Goal: Task Accomplishment & Management: Complete application form

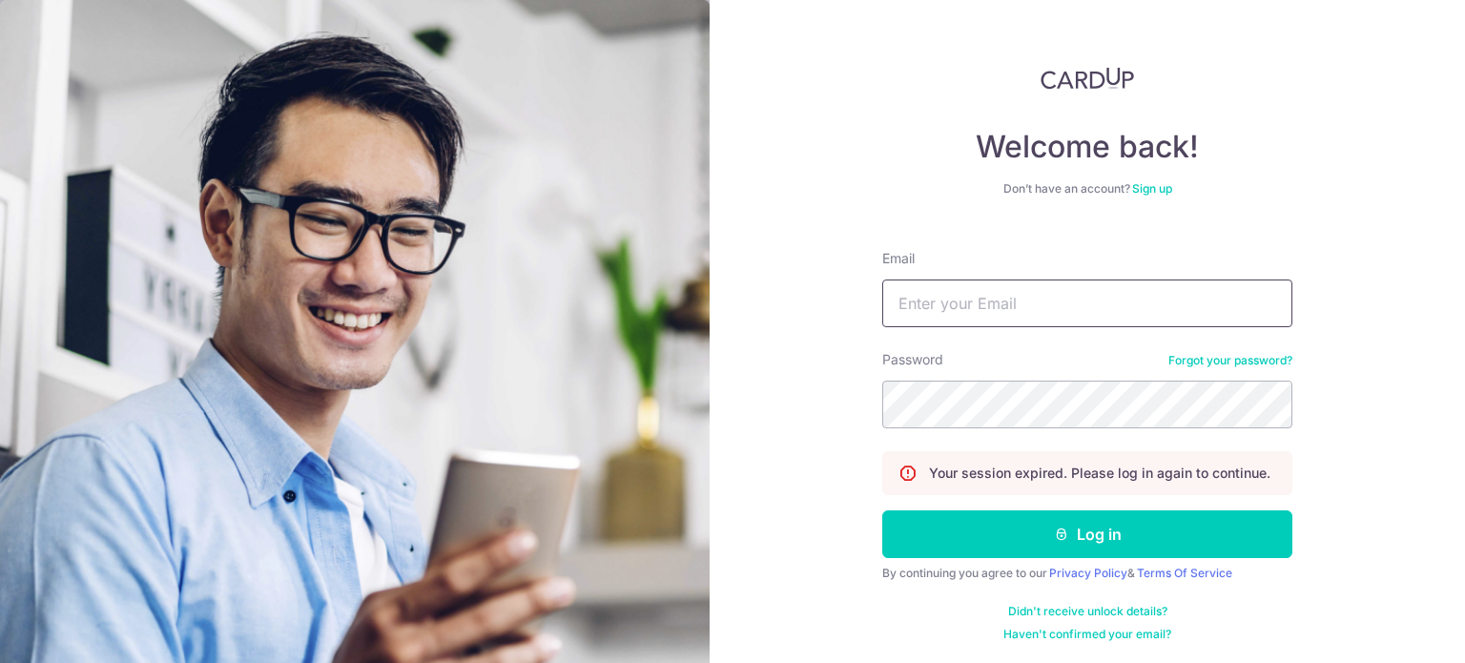
click at [1023, 310] on input "Email" at bounding box center [1088, 304] width 410 height 48
type input "kelwin.li@gmail.com"
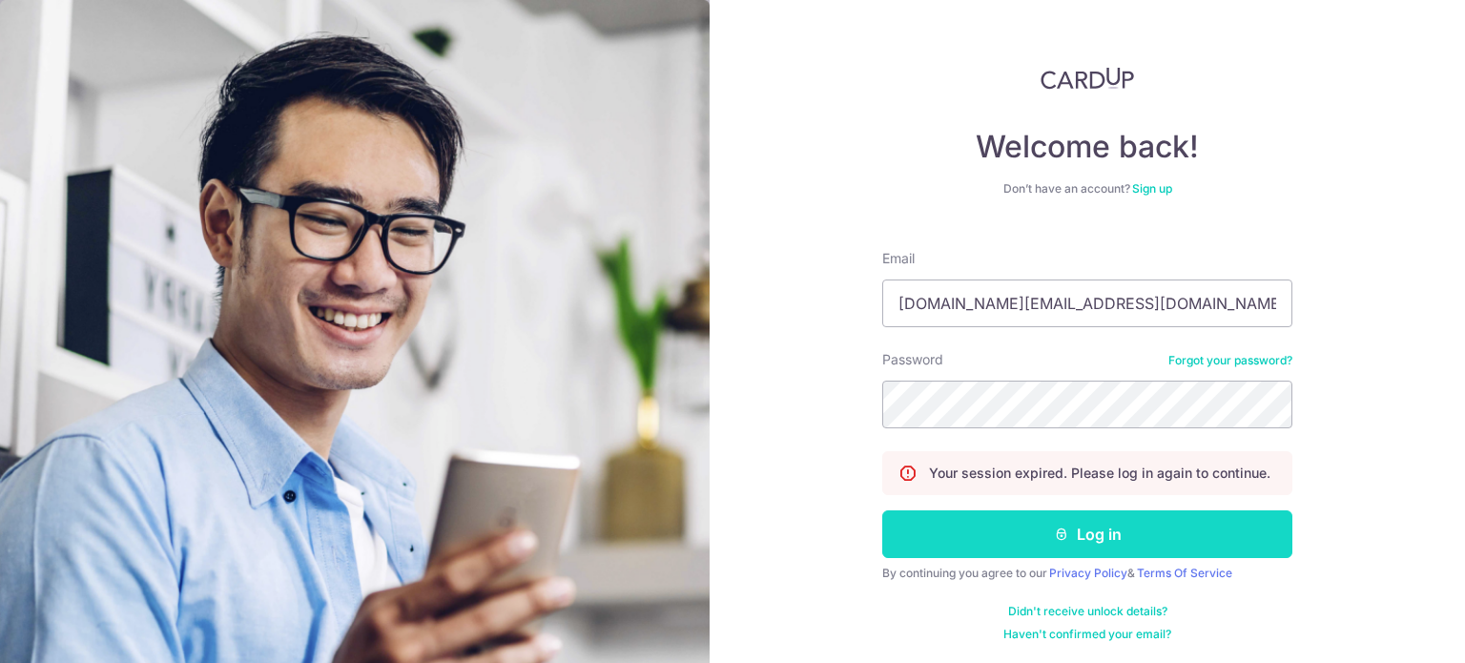
click at [1041, 544] on button "Log in" at bounding box center [1088, 534] width 410 height 48
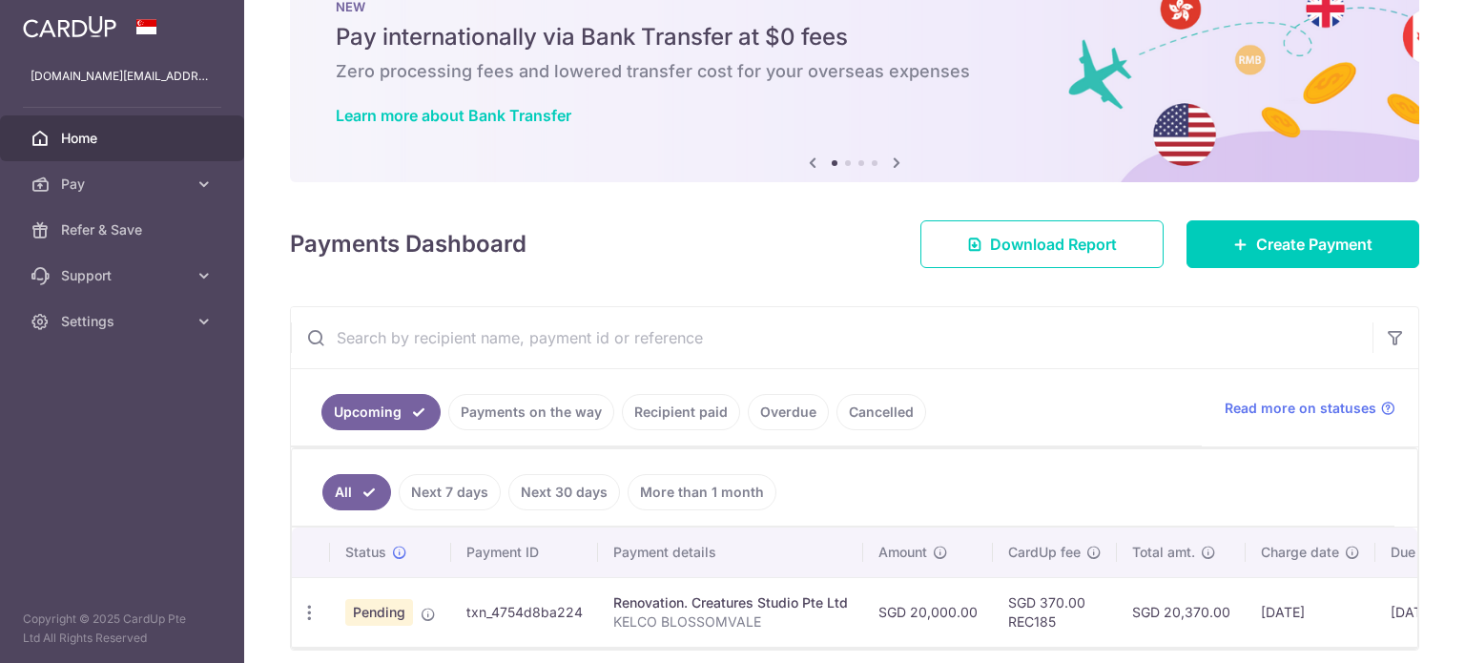
scroll to position [145, 0]
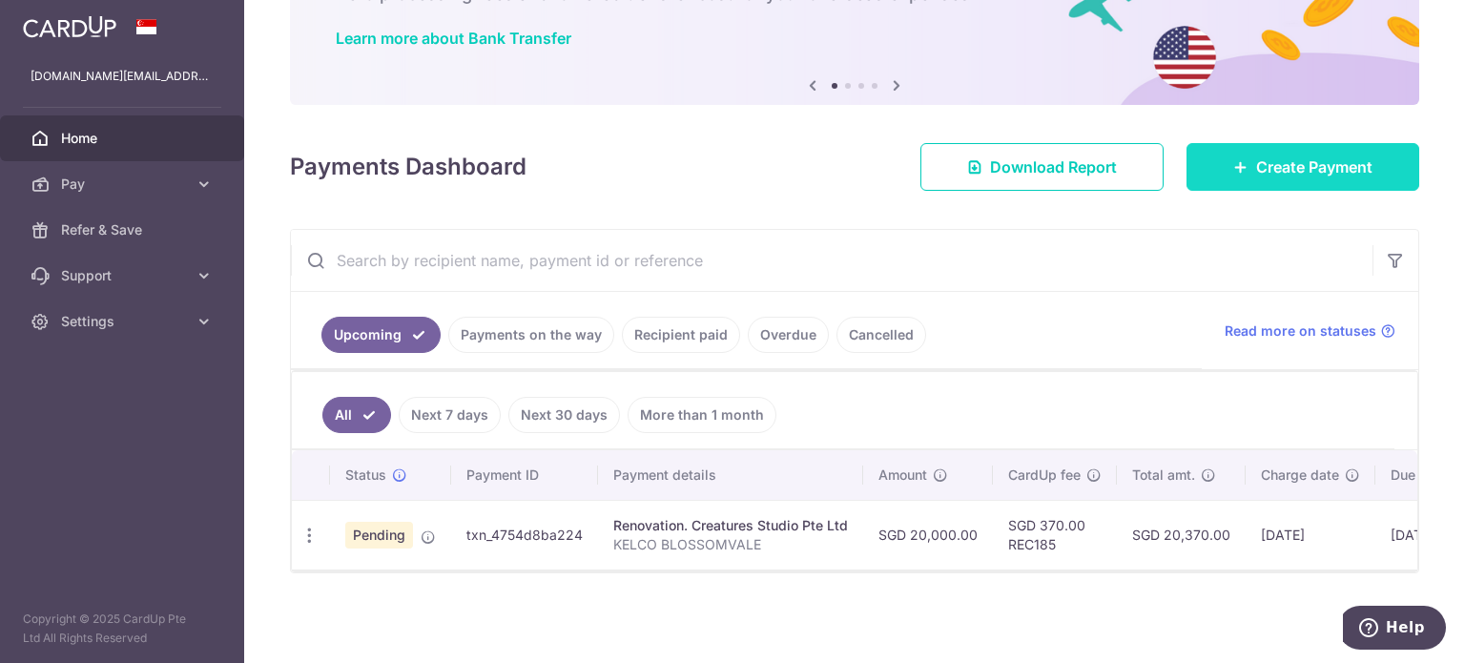
click at [1257, 158] on span "Create Payment" at bounding box center [1315, 167] width 116 height 23
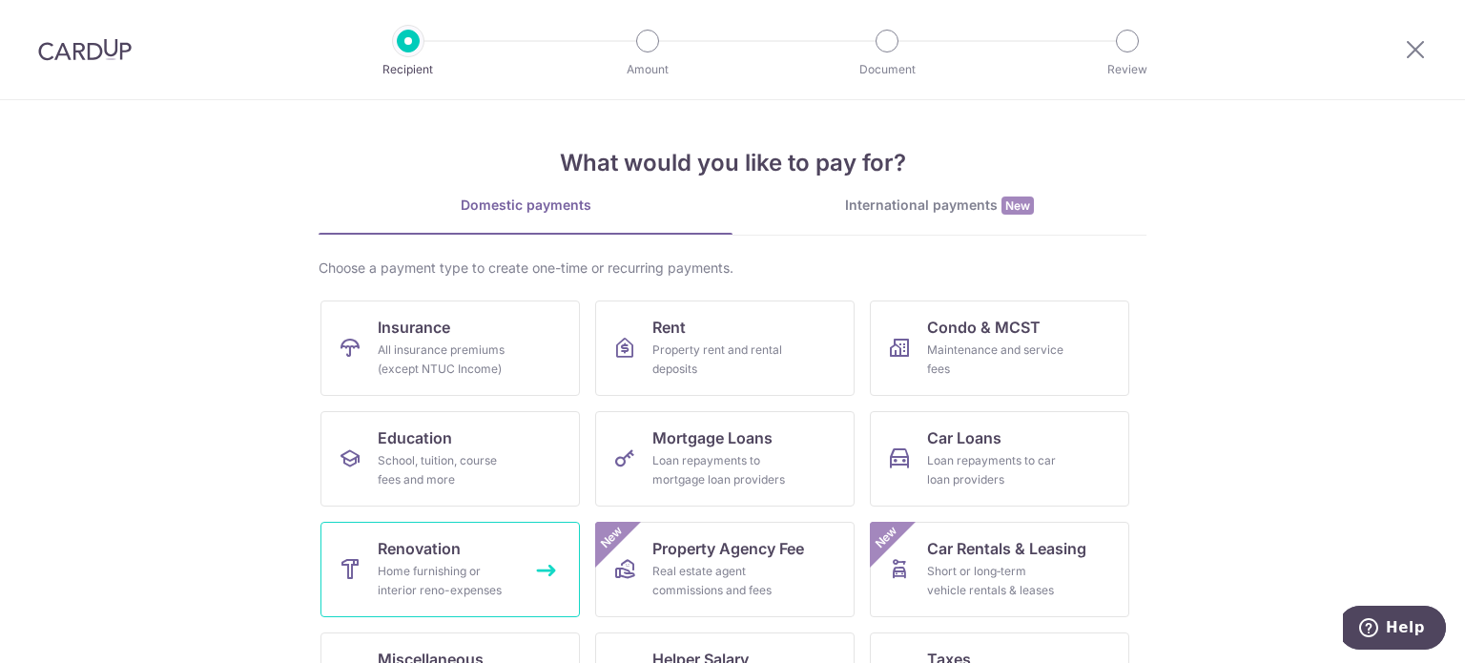
click at [481, 566] on div "Home furnishing or interior reno-expenses" at bounding box center [446, 581] width 137 height 38
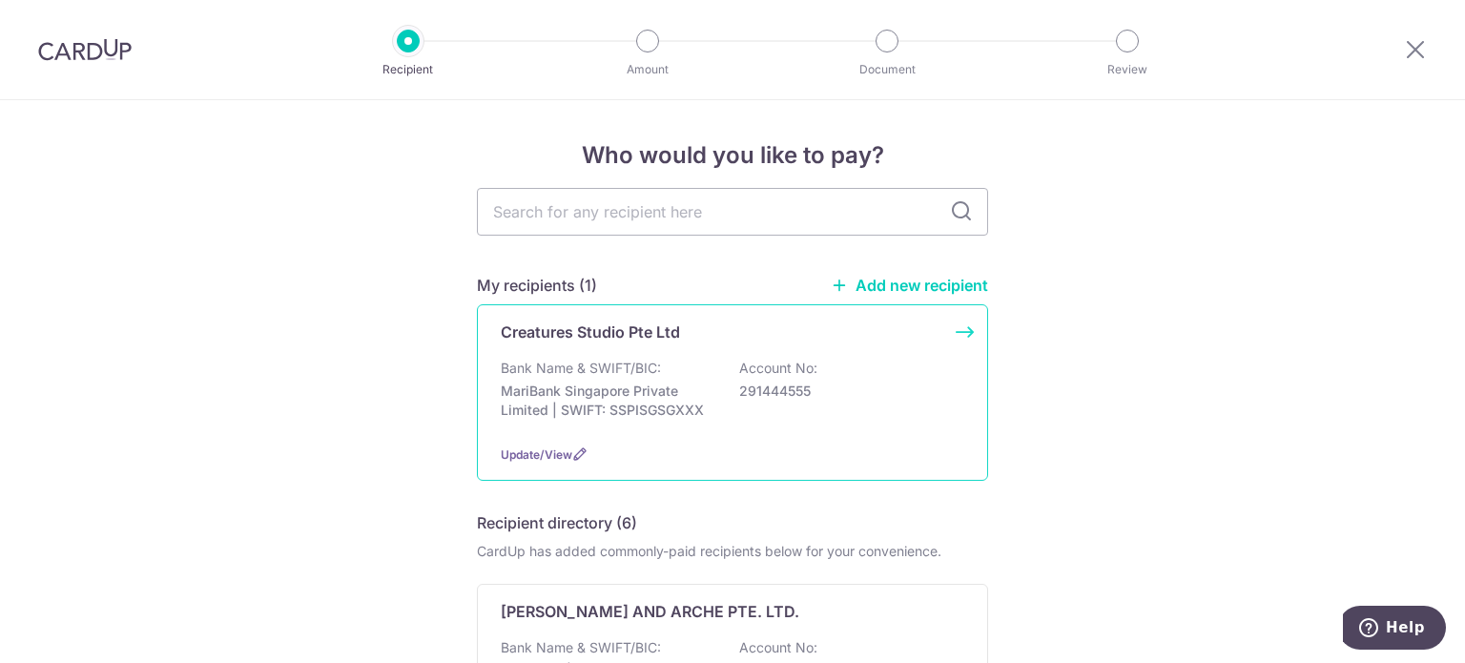
click at [635, 350] on div "Creatures Studio Pte Ltd Bank Name & SWIFT/BIC: MariBank Singapore Private Limi…" at bounding box center [732, 392] width 511 height 177
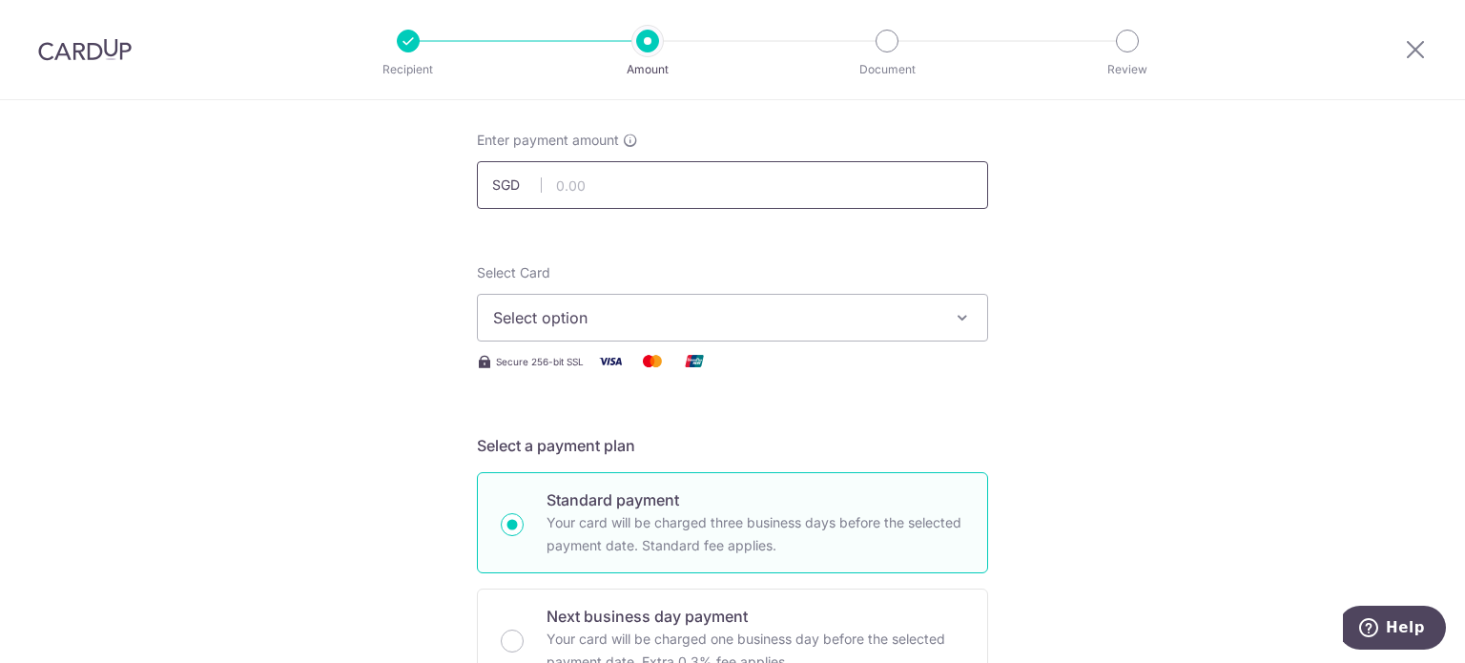
click at [652, 197] on input "text" at bounding box center [732, 185] width 511 height 48
type input "20,000.00"
click at [513, 323] on span "Select option" at bounding box center [715, 317] width 445 height 23
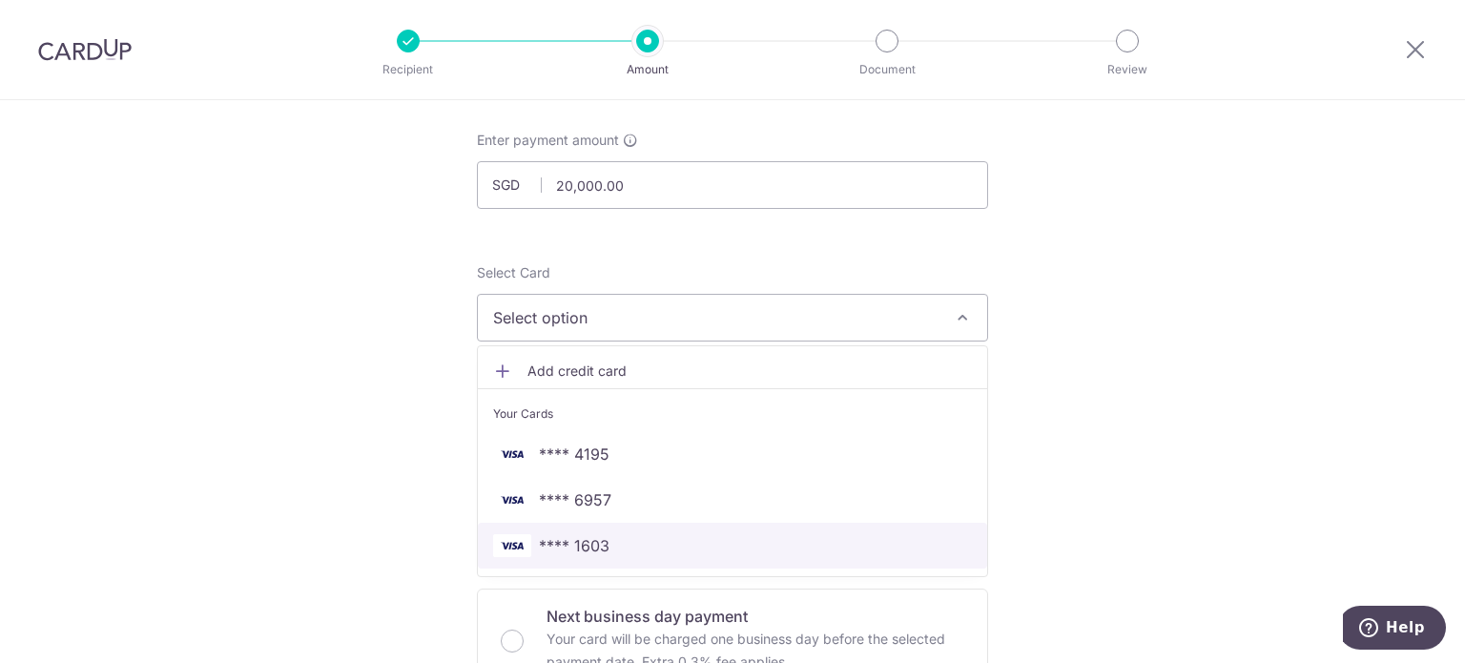
click at [582, 549] on span "**** 1603" at bounding box center [574, 545] width 71 height 23
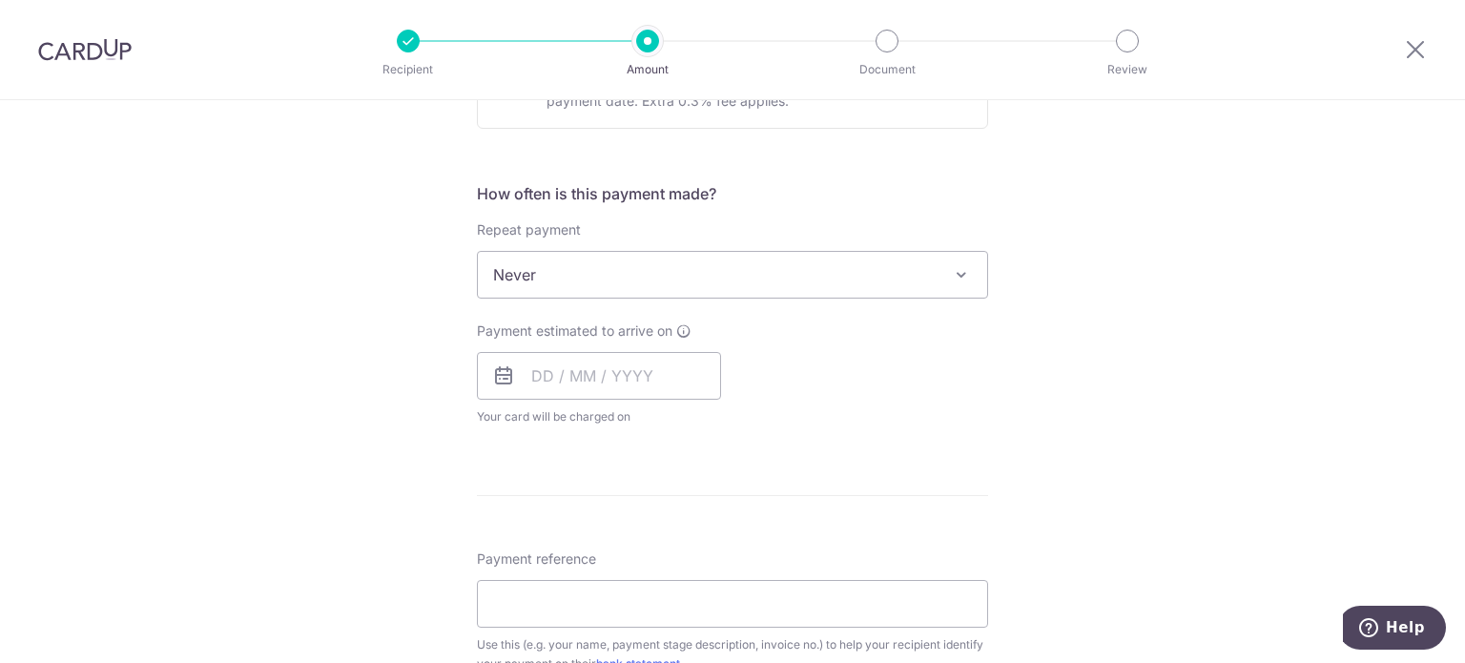
scroll to position [668, 0]
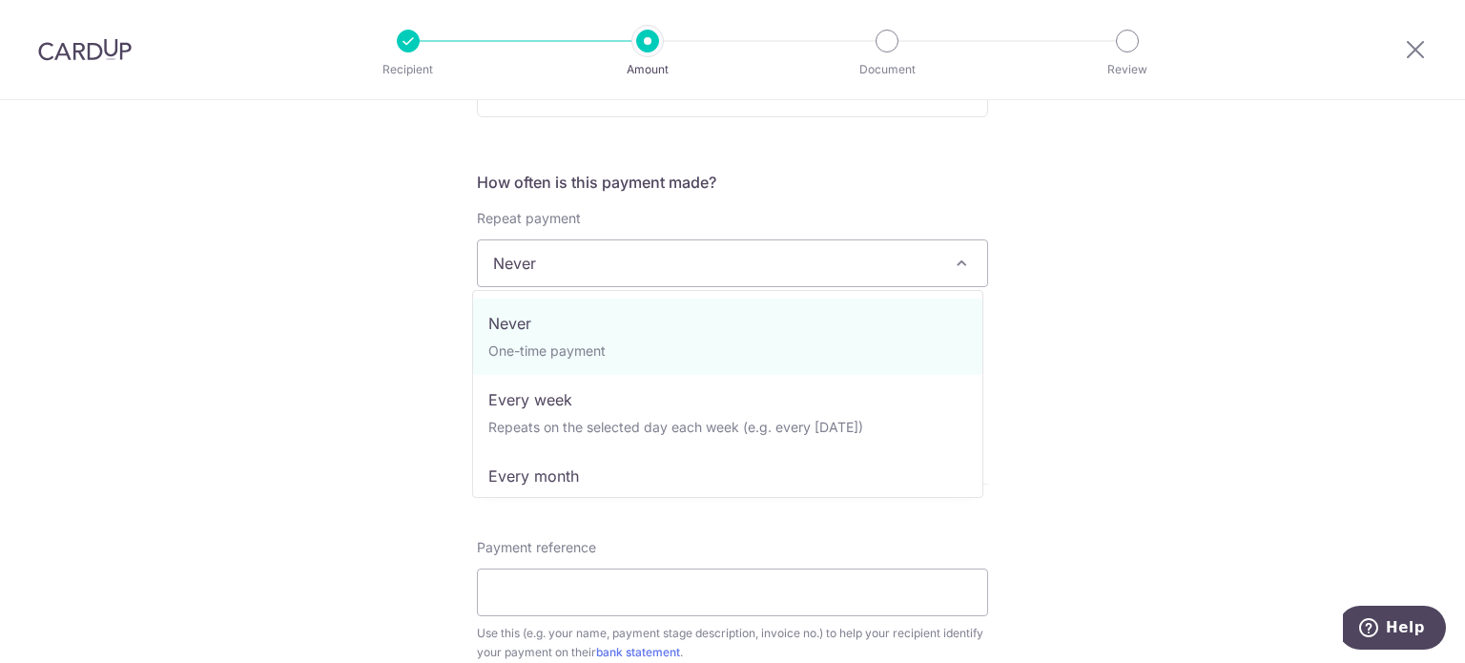
click at [533, 266] on span "Never" at bounding box center [732, 263] width 509 height 46
select select "3"
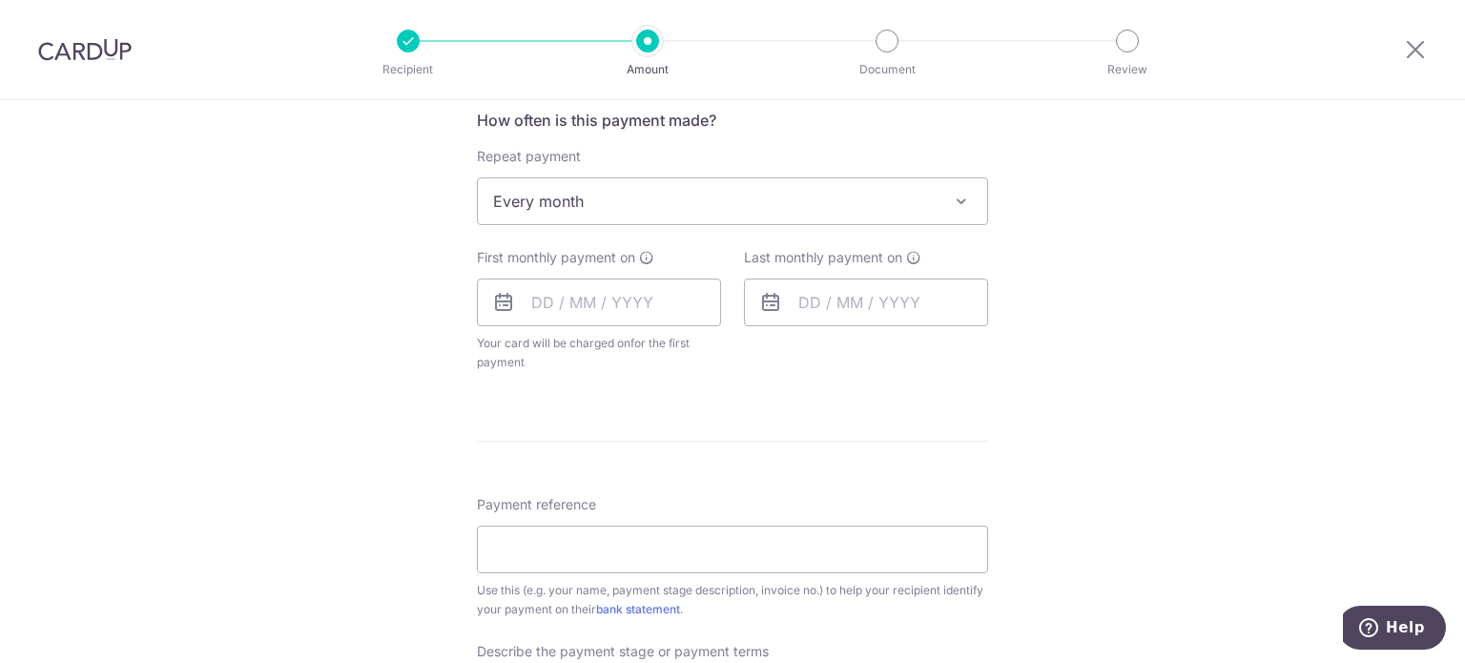
scroll to position [763, 0]
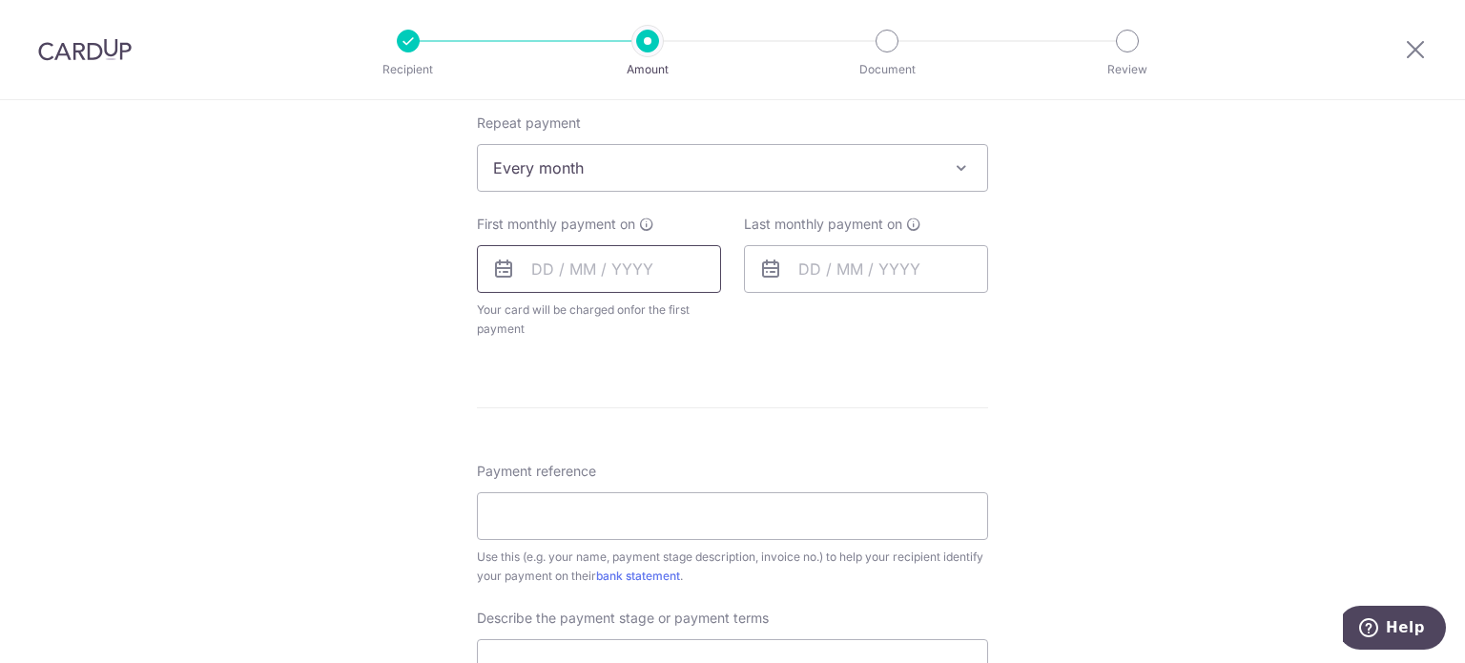
click at [592, 280] on input "text" at bounding box center [599, 269] width 244 height 48
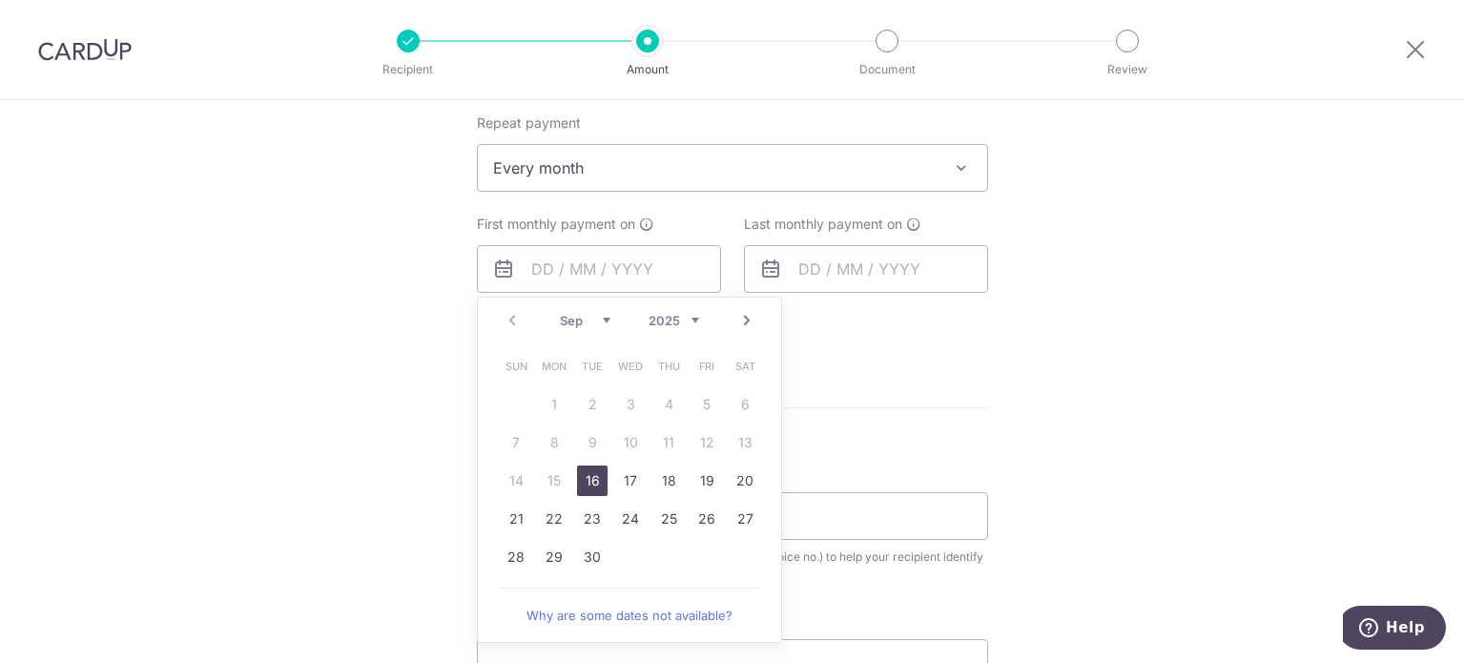
click at [588, 480] on link "16" at bounding box center [592, 481] width 31 height 31
type input "[DATE]"
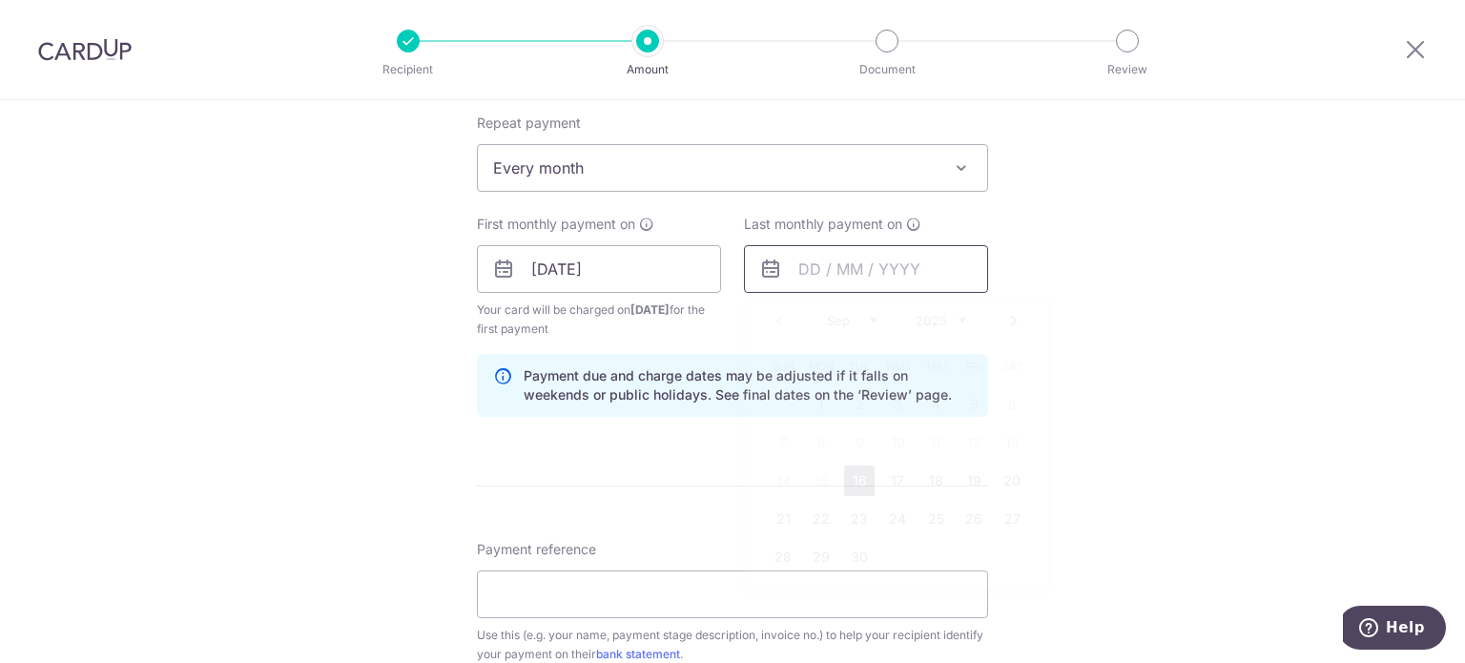
click at [843, 274] on input "text" at bounding box center [866, 269] width 244 height 48
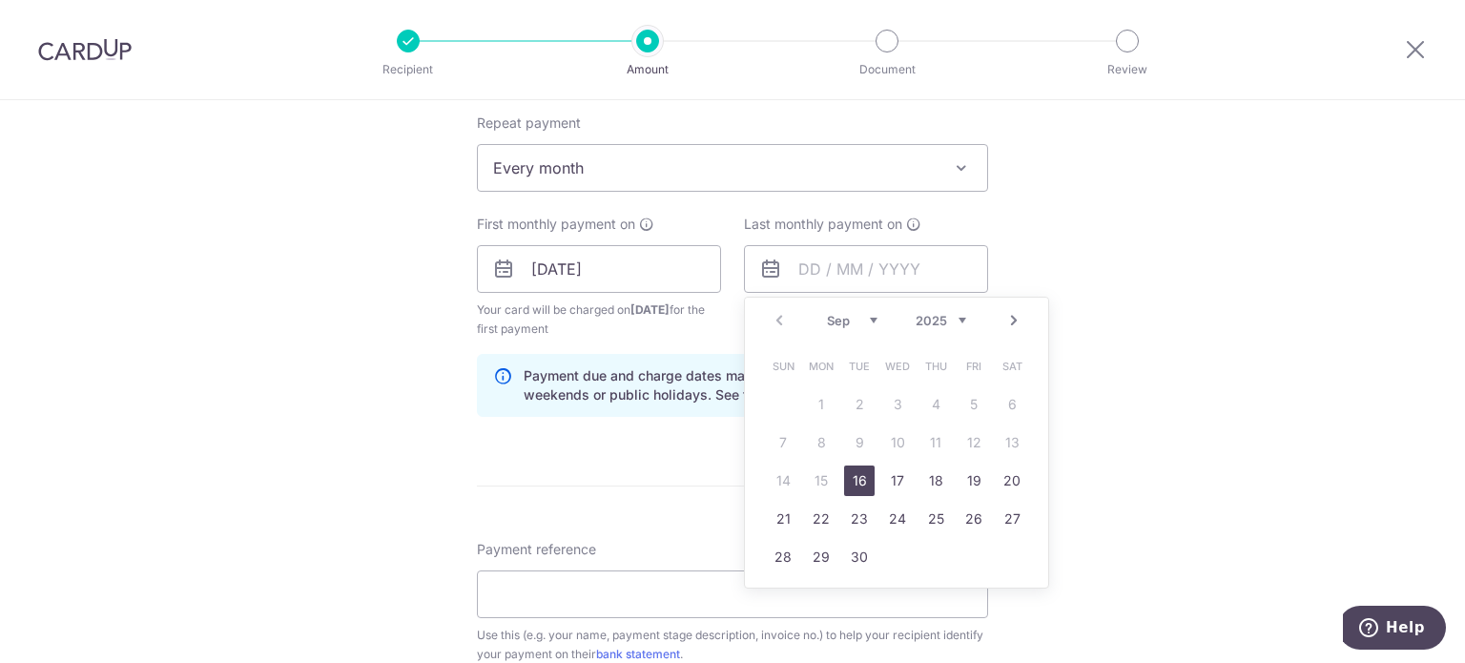
click at [859, 470] on link "16" at bounding box center [859, 481] width 31 height 31
type input "[DATE]"
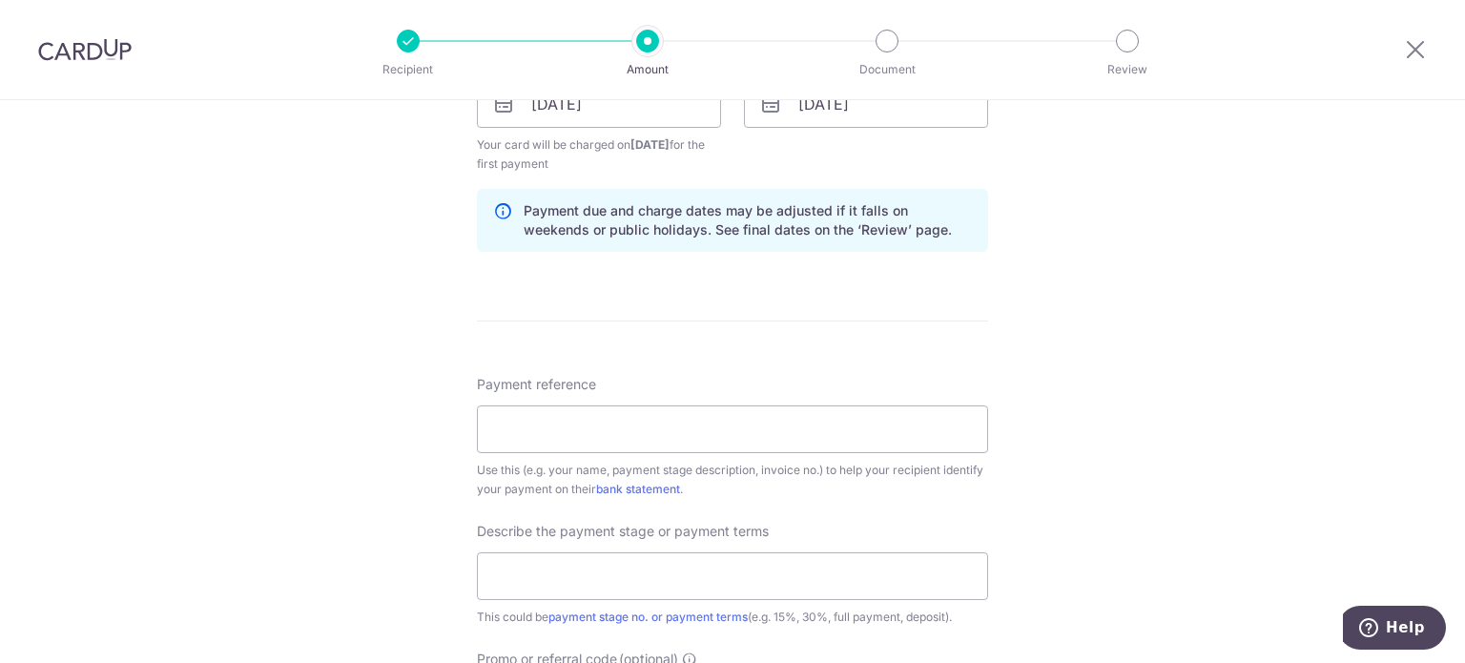
scroll to position [954, 0]
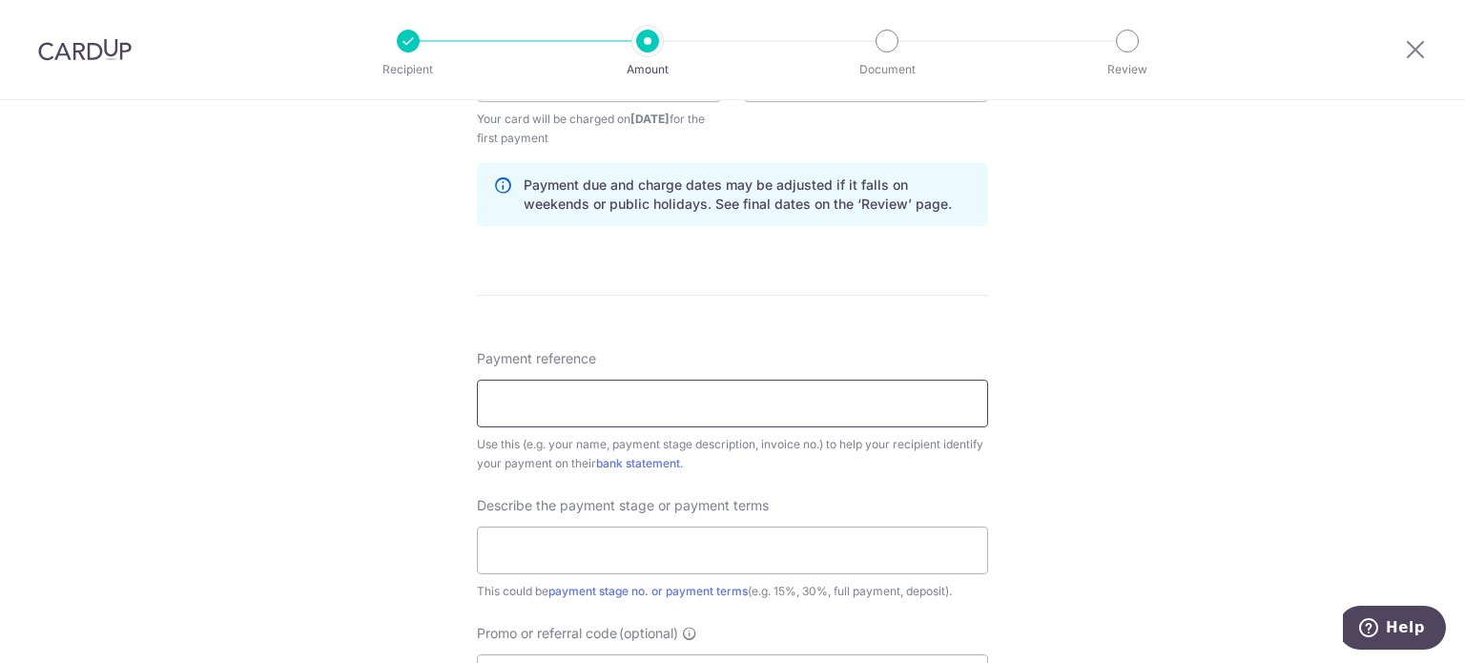
click at [775, 401] on input "Payment reference" at bounding box center [732, 404] width 511 height 48
type input "KELCO BLOSSOMVALE"
click at [622, 552] on input "text" at bounding box center [732, 551] width 511 height 48
type input "80% of project"
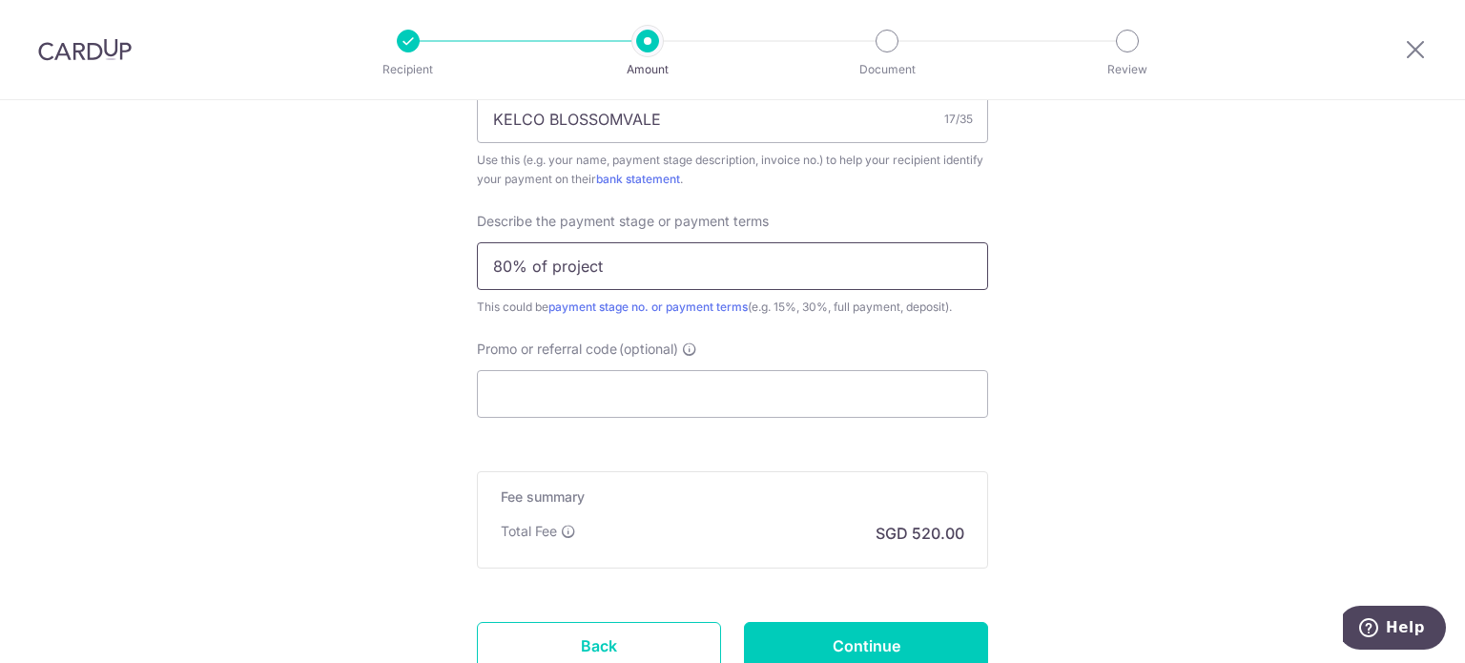
scroll to position [1240, 0]
click at [613, 381] on input "Promo or referral code (optional)" at bounding box center [732, 392] width 511 height 48
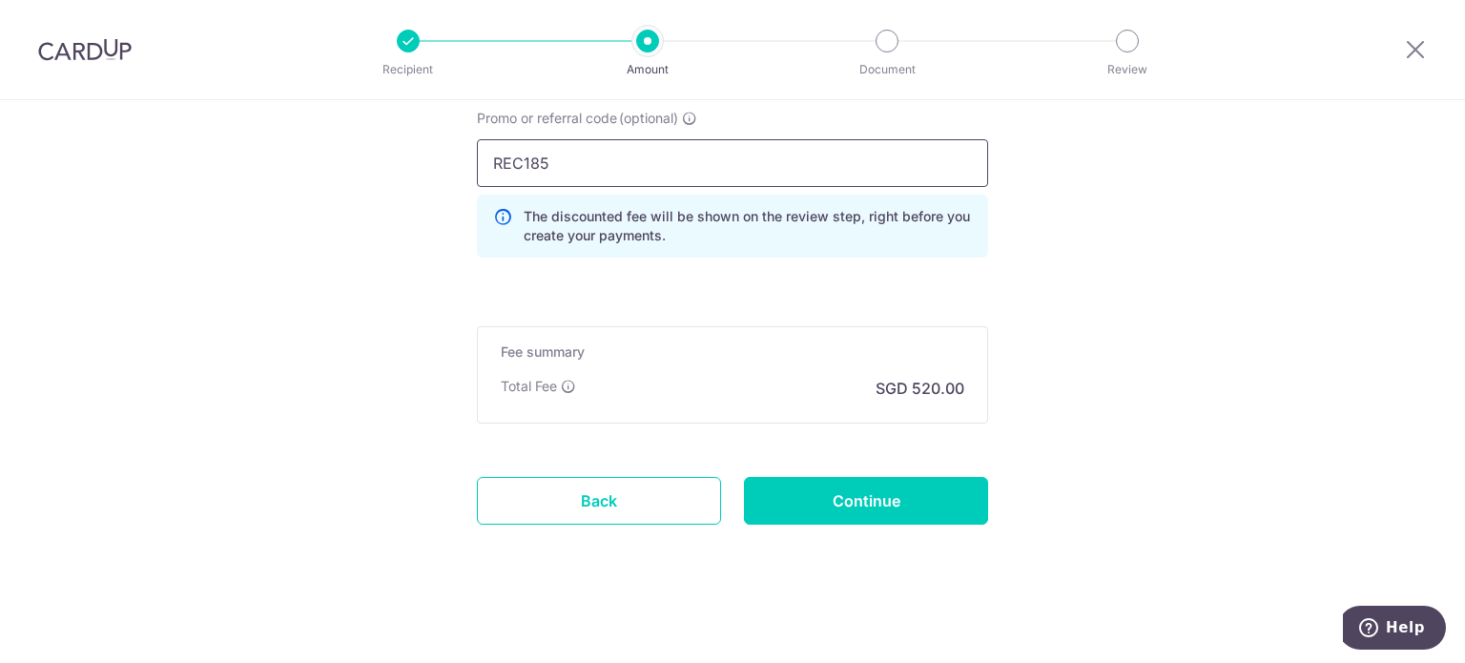
scroll to position [1470, 0]
type input "REC185"
click at [921, 491] on input "Continue" at bounding box center [866, 500] width 244 height 48
type input "Create Schedule"
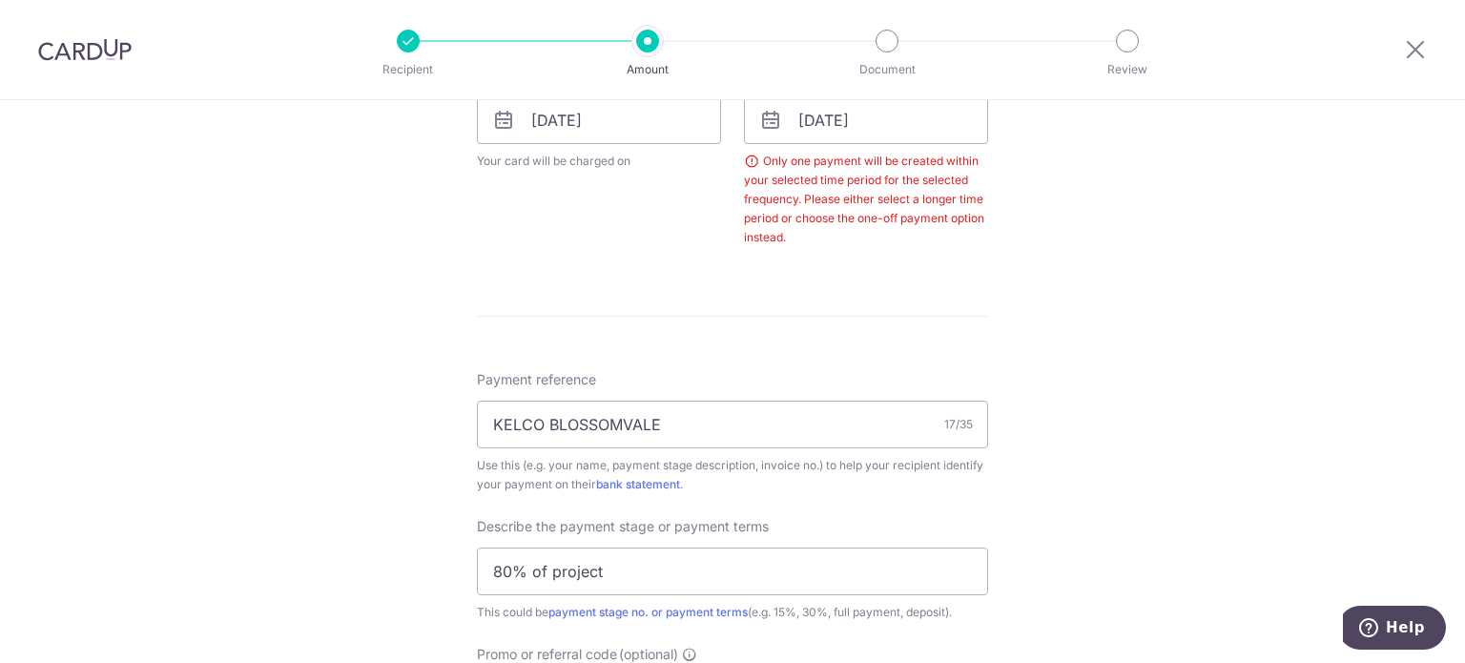
scroll to position [866, 0]
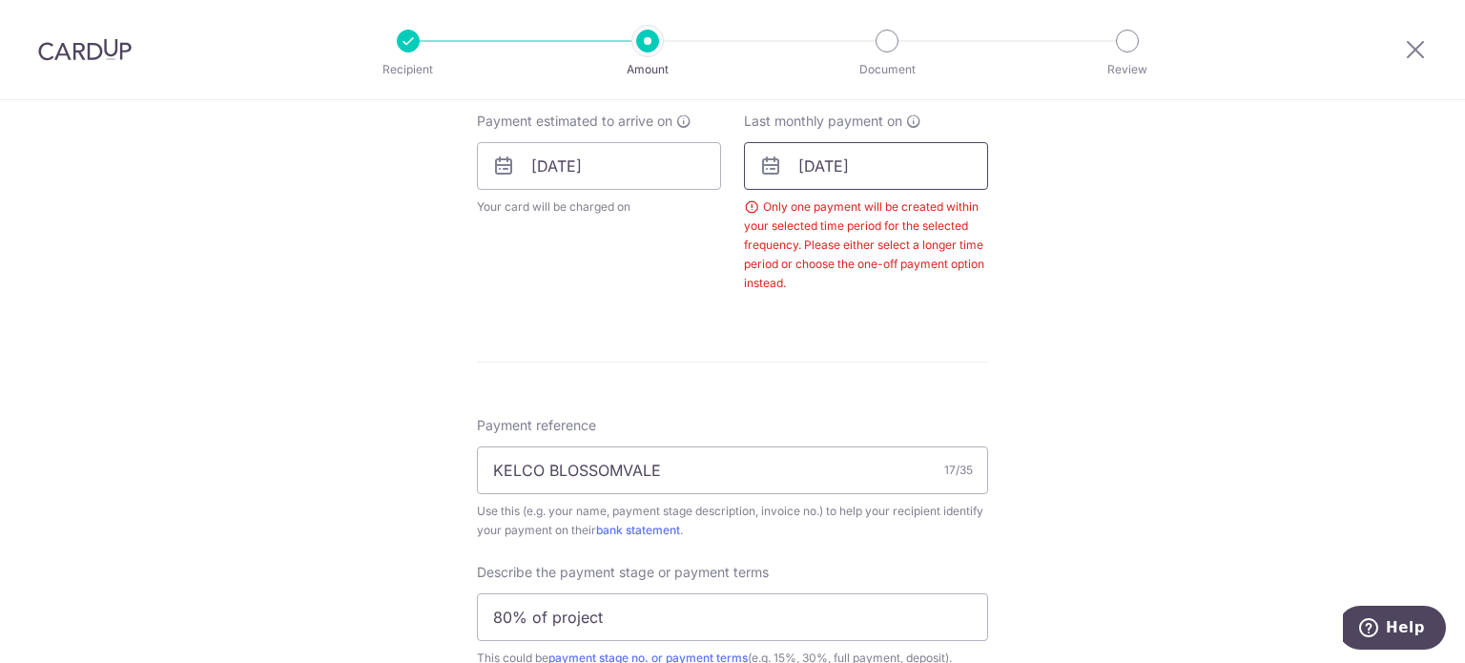
click at [914, 171] on input "[DATE]" at bounding box center [866, 166] width 244 height 48
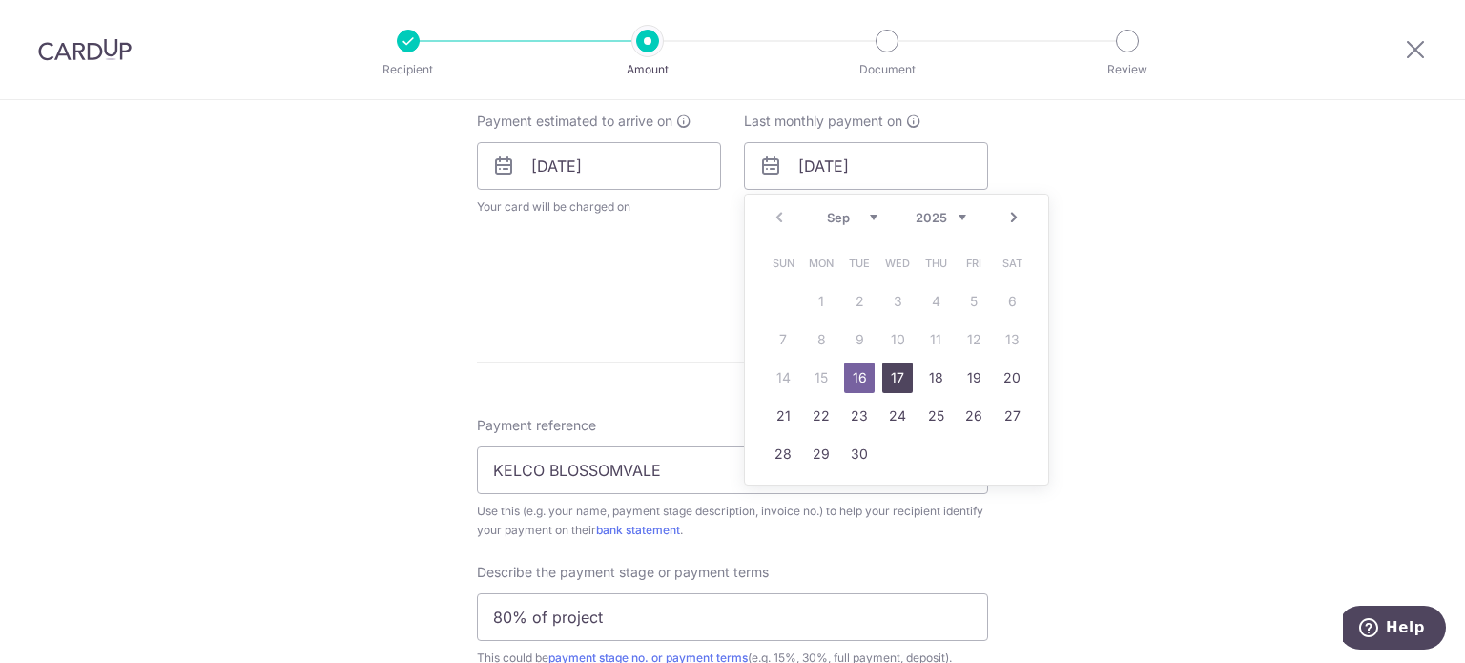
click at [901, 370] on link "17" at bounding box center [898, 378] width 31 height 31
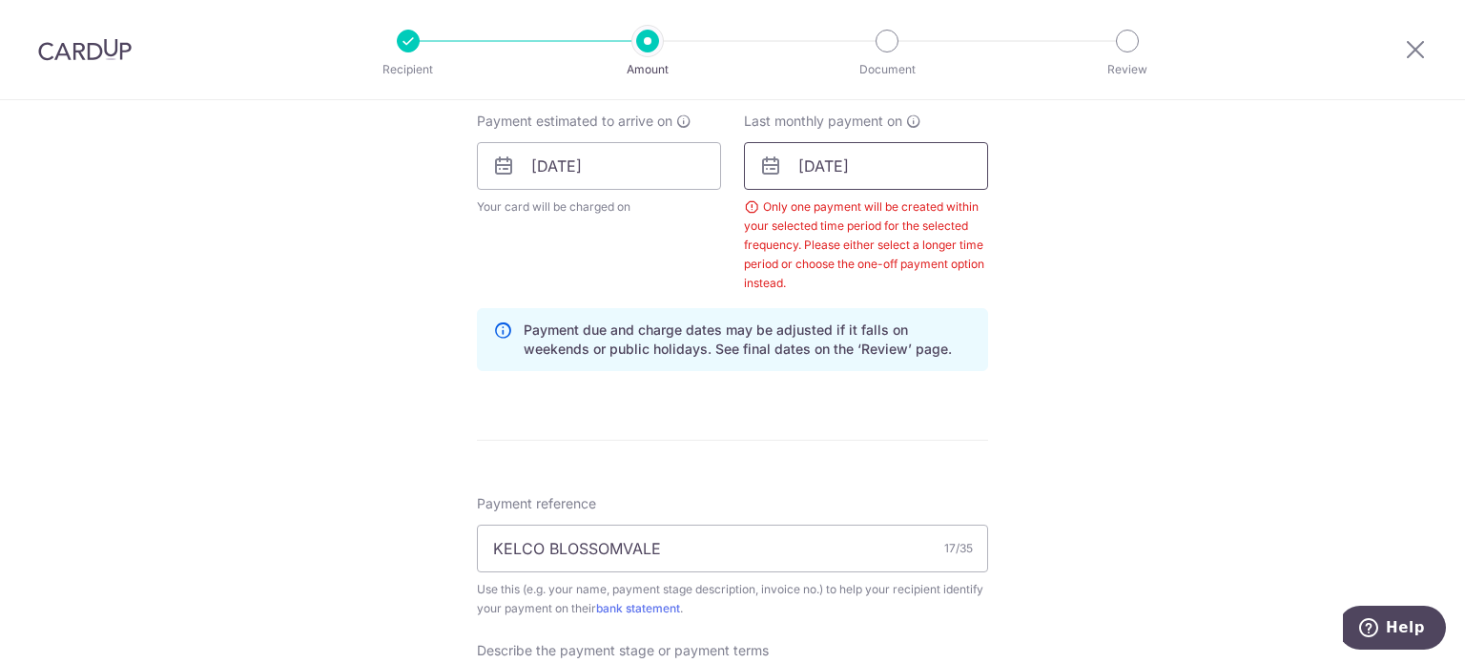
click at [872, 182] on input "17/09/2025" at bounding box center [866, 166] width 244 height 48
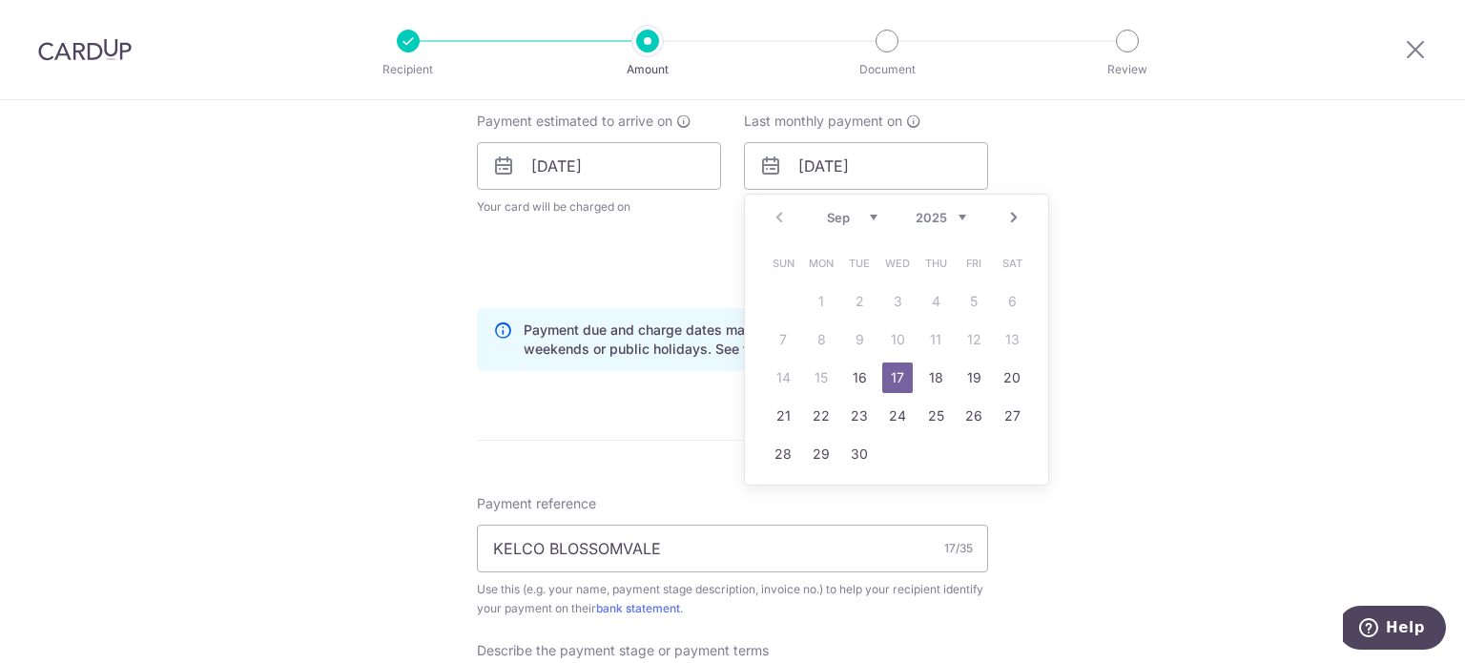
click at [1008, 213] on link "Next" at bounding box center [1014, 217] width 23 height 23
click at [975, 378] on link "17" at bounding box center [974, 378] width 31 height 31
type input "[DATE]"
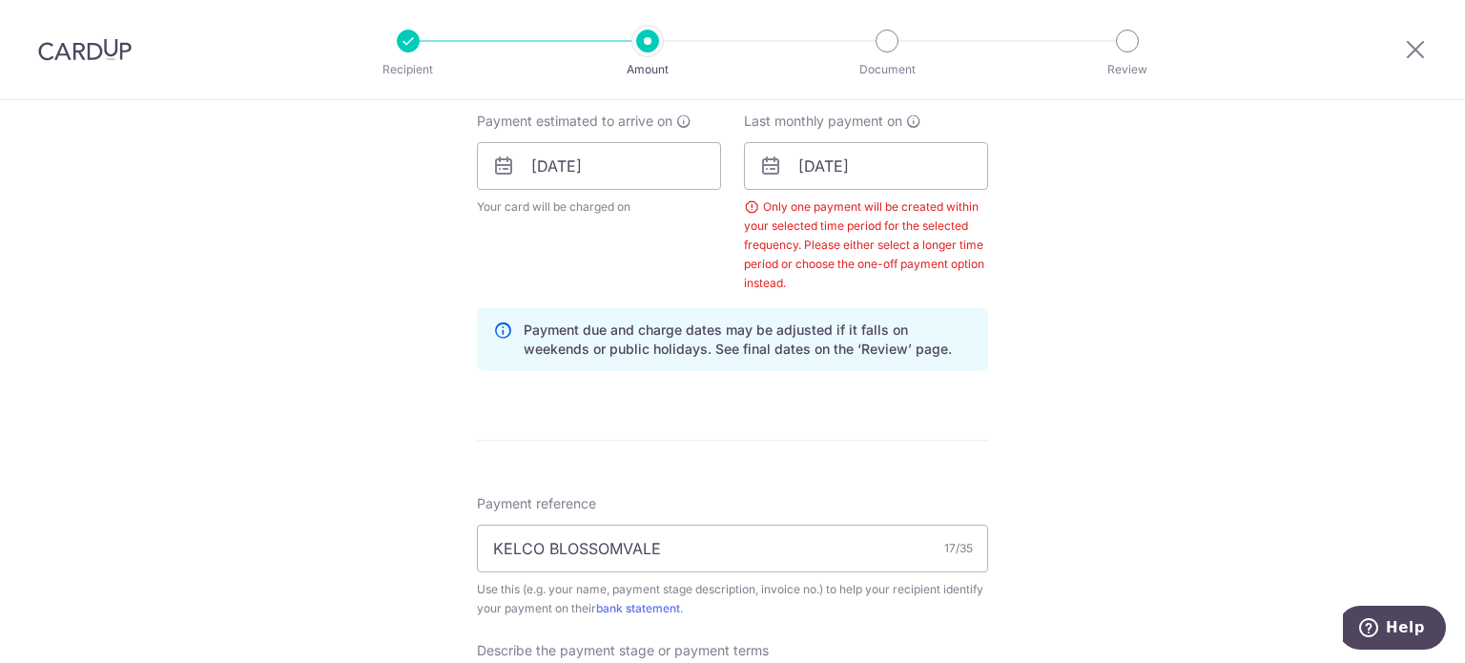
click at [1080, 337] on div "Tell us more about your payment Enter payment amount SGD 20,000.00 20000.00 Sel…" at bounding box center [732, 281] width 1465 height 2094
click at [1056, 303] on div "Tell us more about your payment Enter payment amount SGD 20,000.00 20000.00 Sel…" at bounding box center [732, 281] width 1465 height 2094
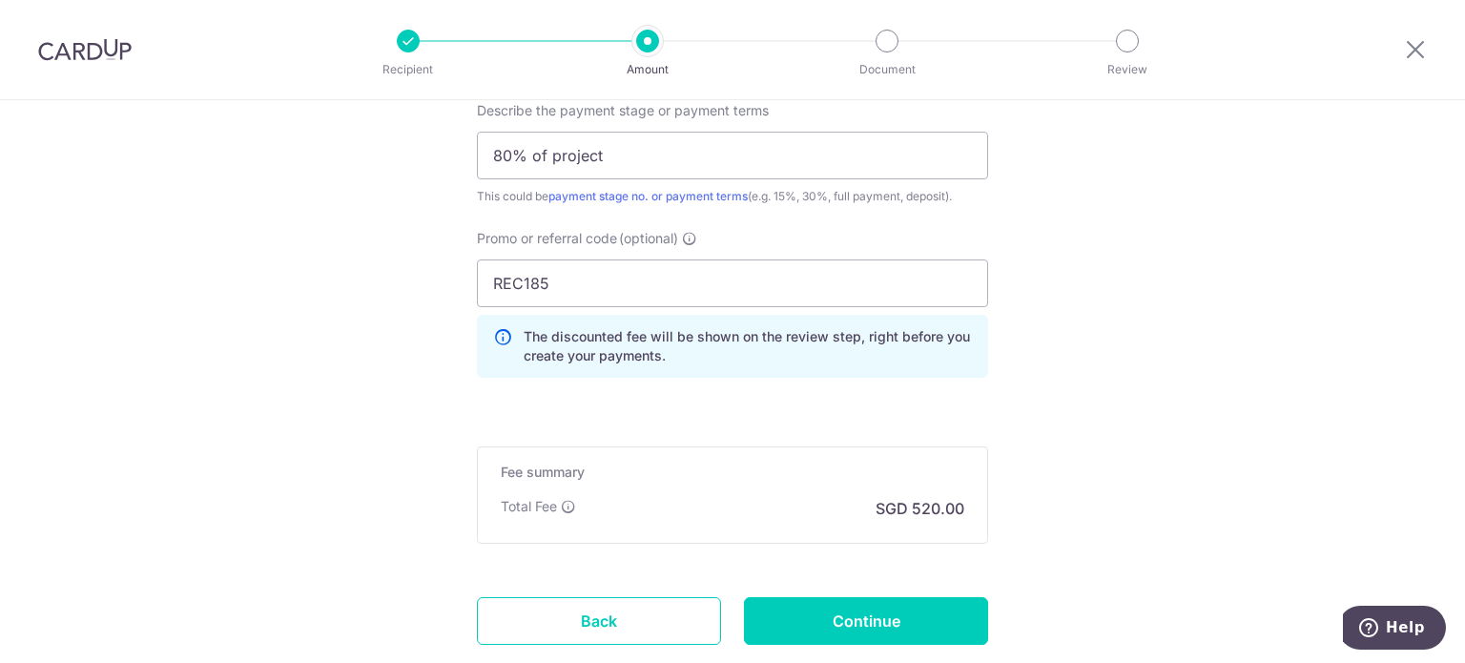
scroll to position [1527, 0]
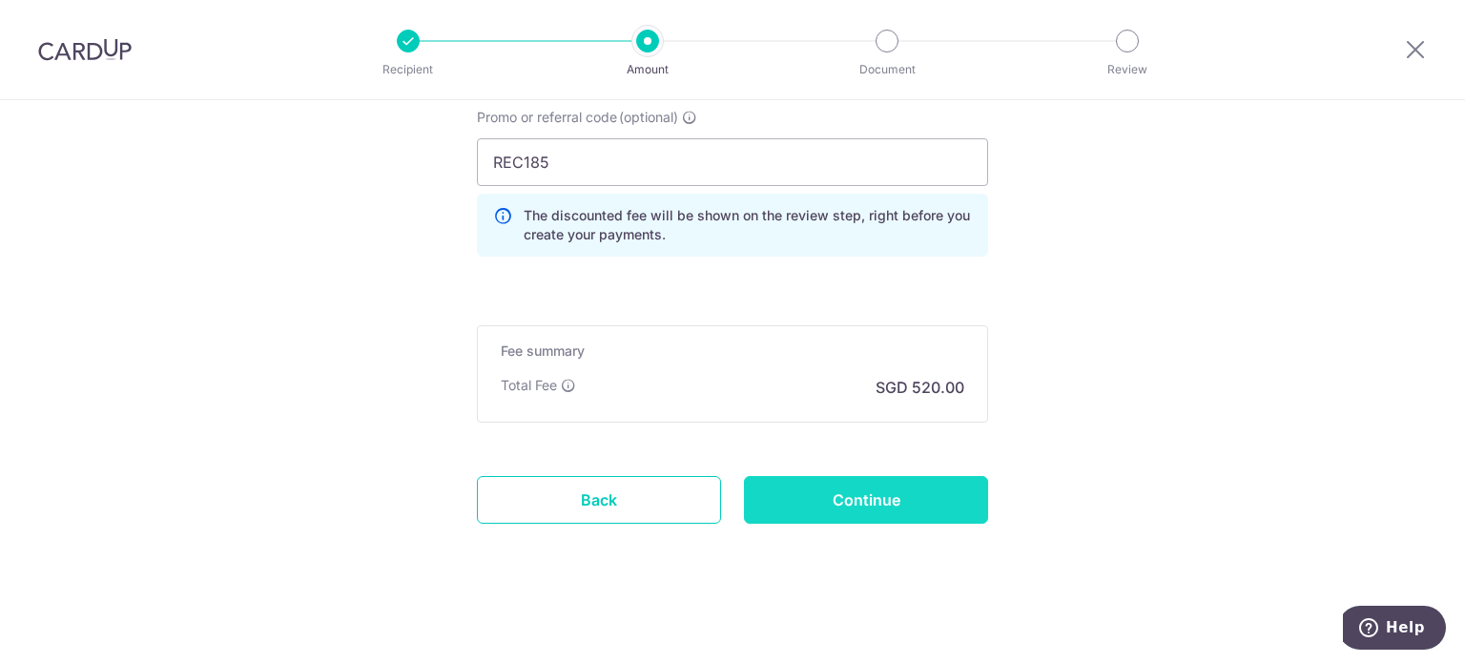
click at [859, 502] on input "Continue" at bounding box center [866, 500] width 244 height 48
type input "Create Schedule"
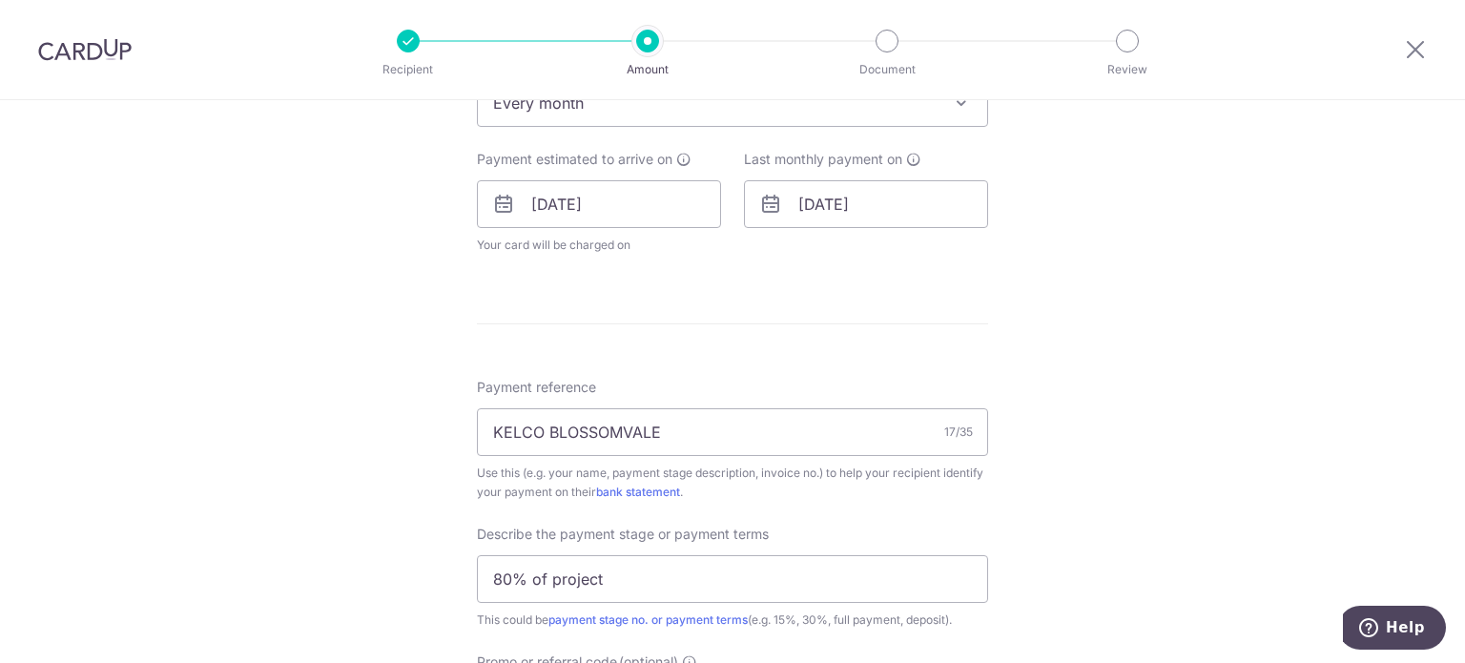
scroll to position [542, 0]
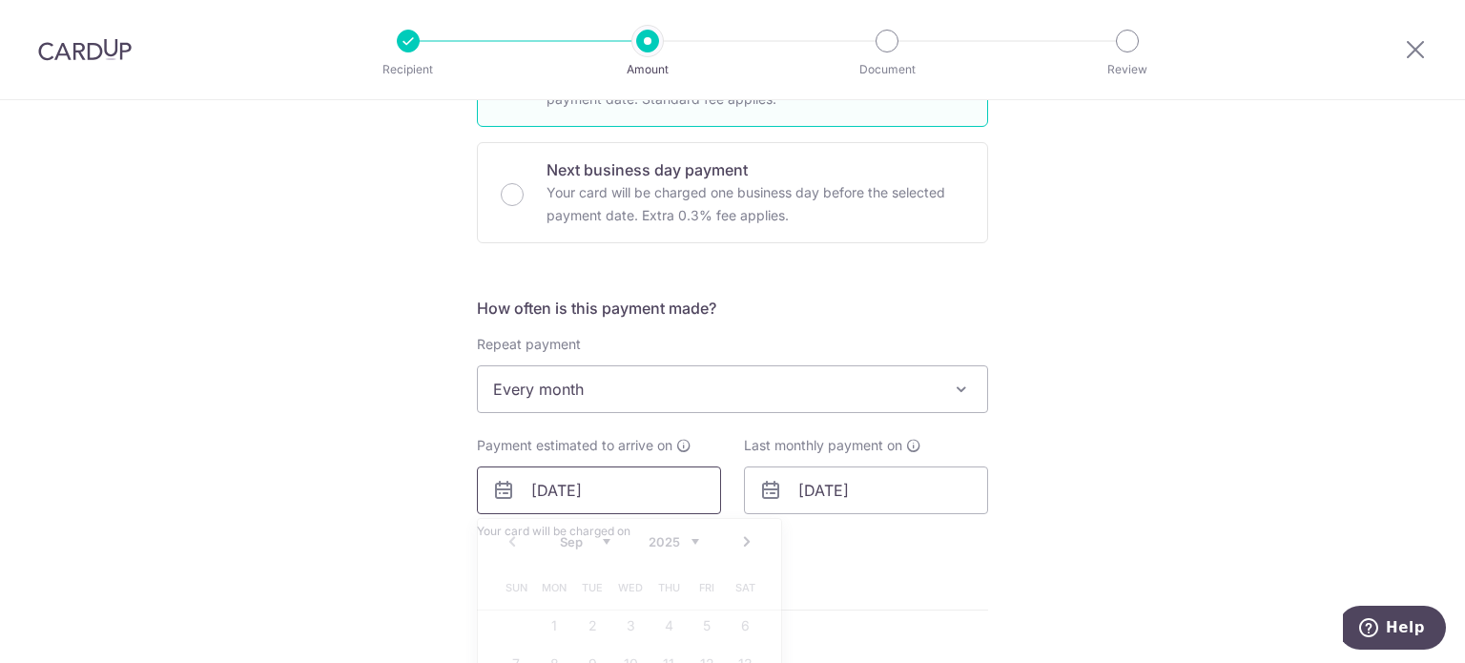
click at [604, 473] on input "[DATE]" at bounding box center [599, 491] width 244 height 48
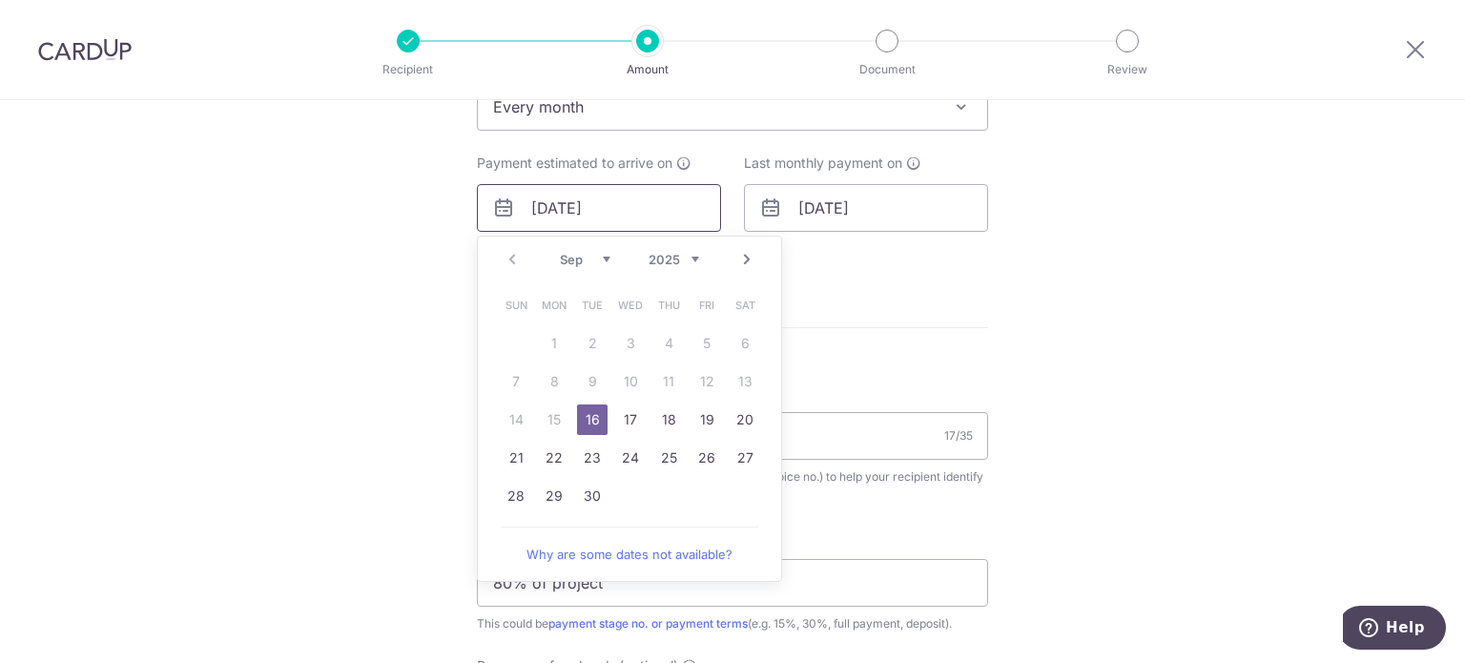
scroll to position [828, 0]
click at [592, 461] on link "23" at bounding box center [592, 454] width 31 height 31
type input "[DATE]"
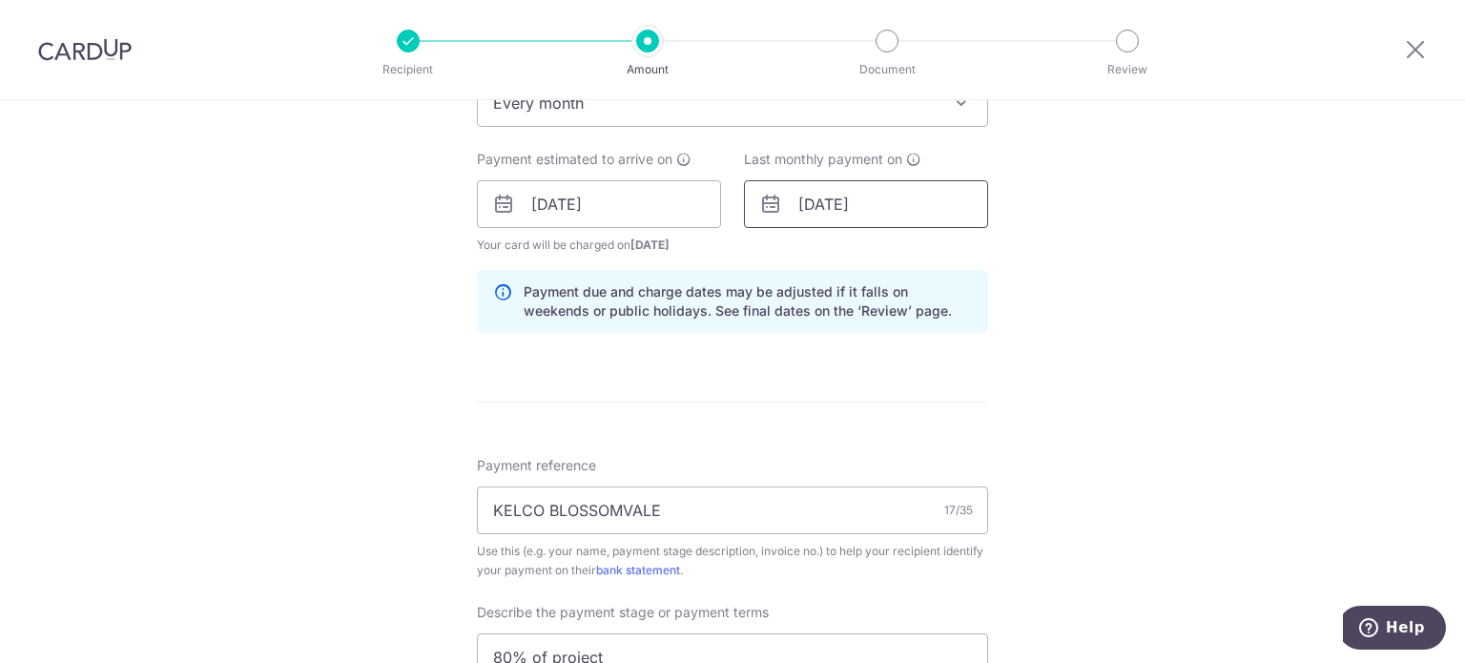
click at [881, 217] on input "[DATE]" at bounding box center [866, 204] width 244 height 48
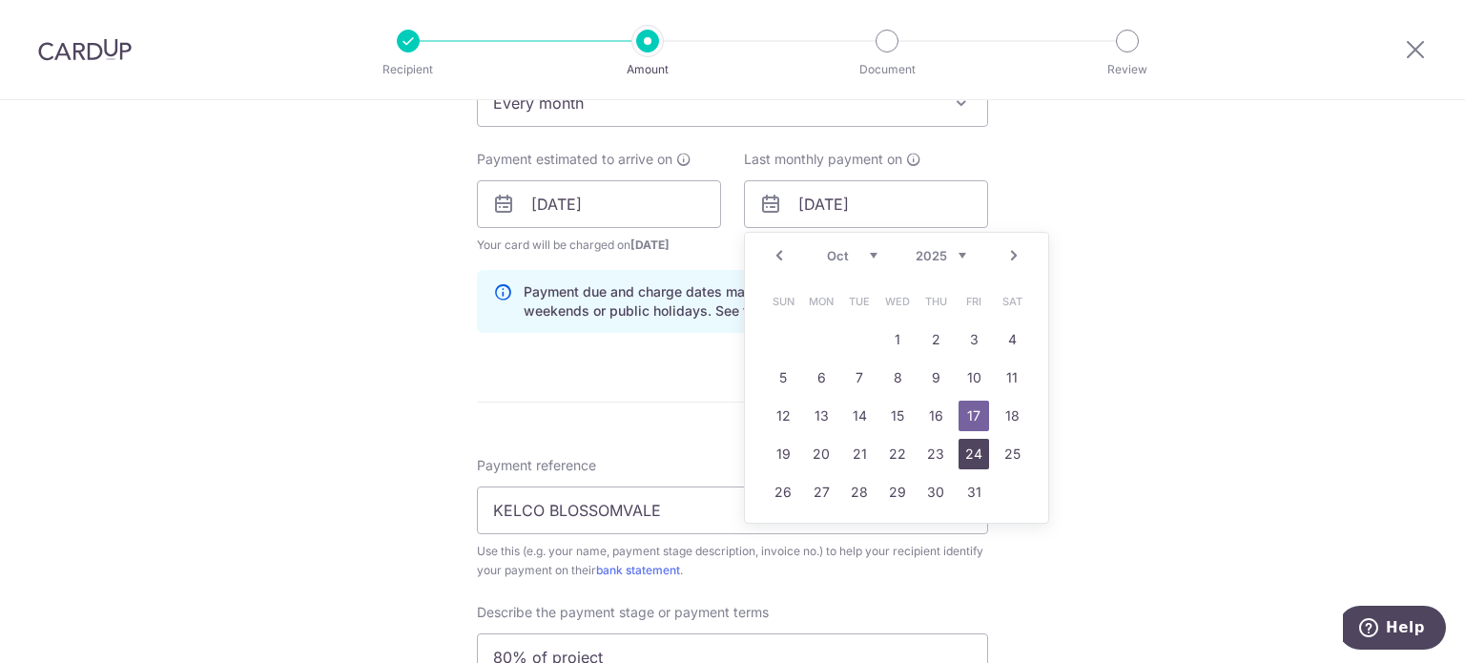
click at [963, 455] on link "24" at bounding box center [974, 454] width 31 height 31
type input "[DATE]"
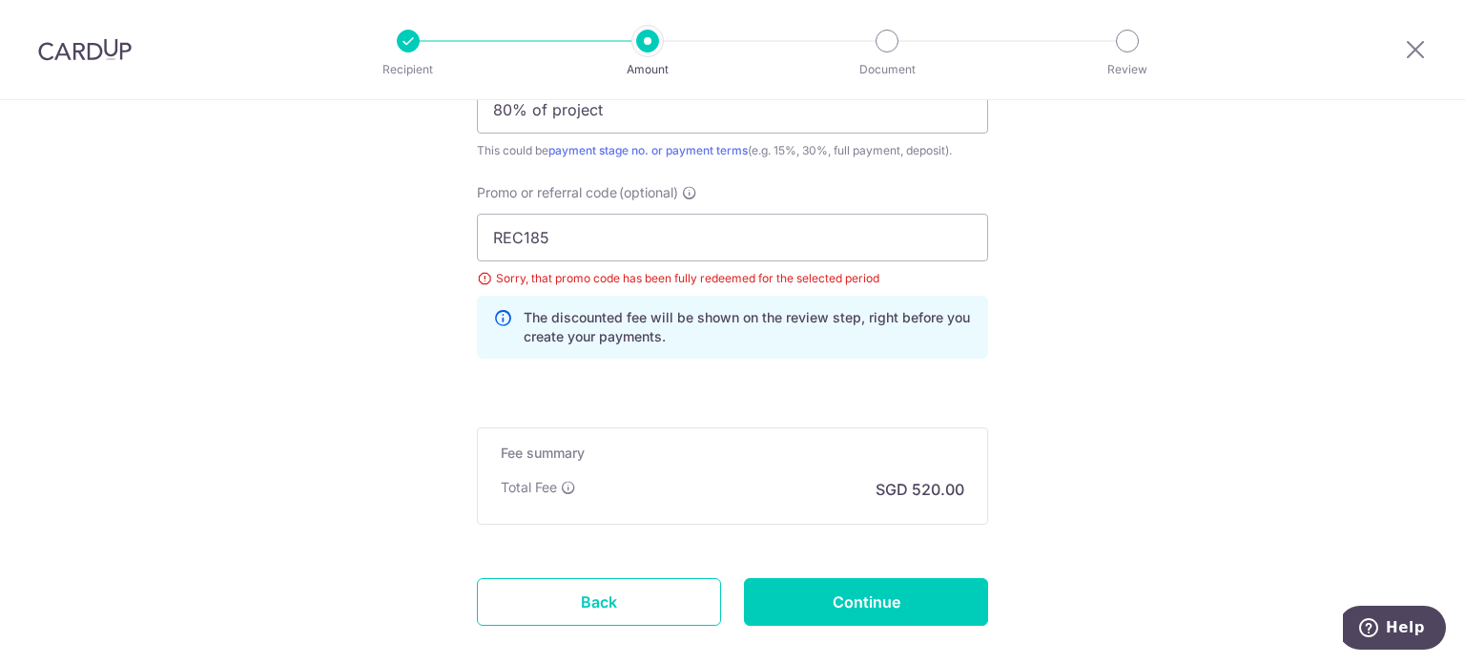
scroll to position [1478, 0]
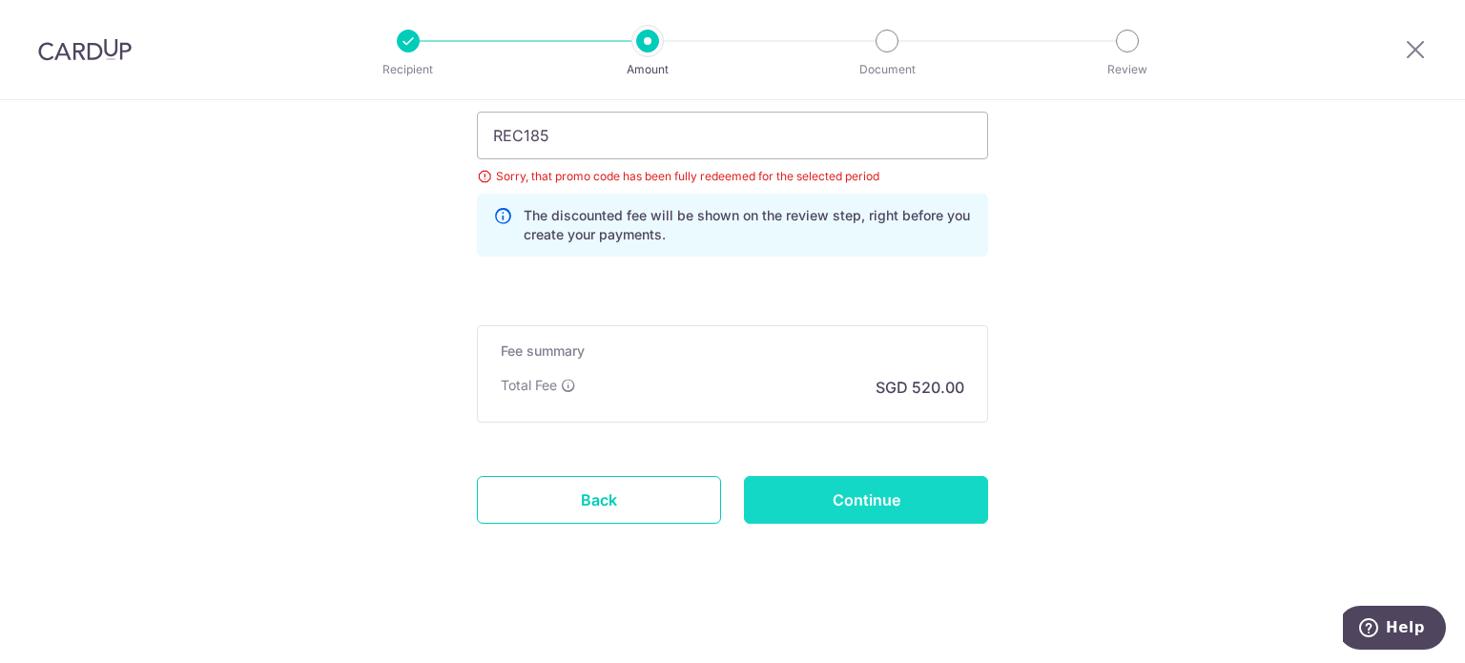
click at [945, 488] on input "Continue" at bounding box center [866, 500] width 244 height 48
type input "Update Schedule"
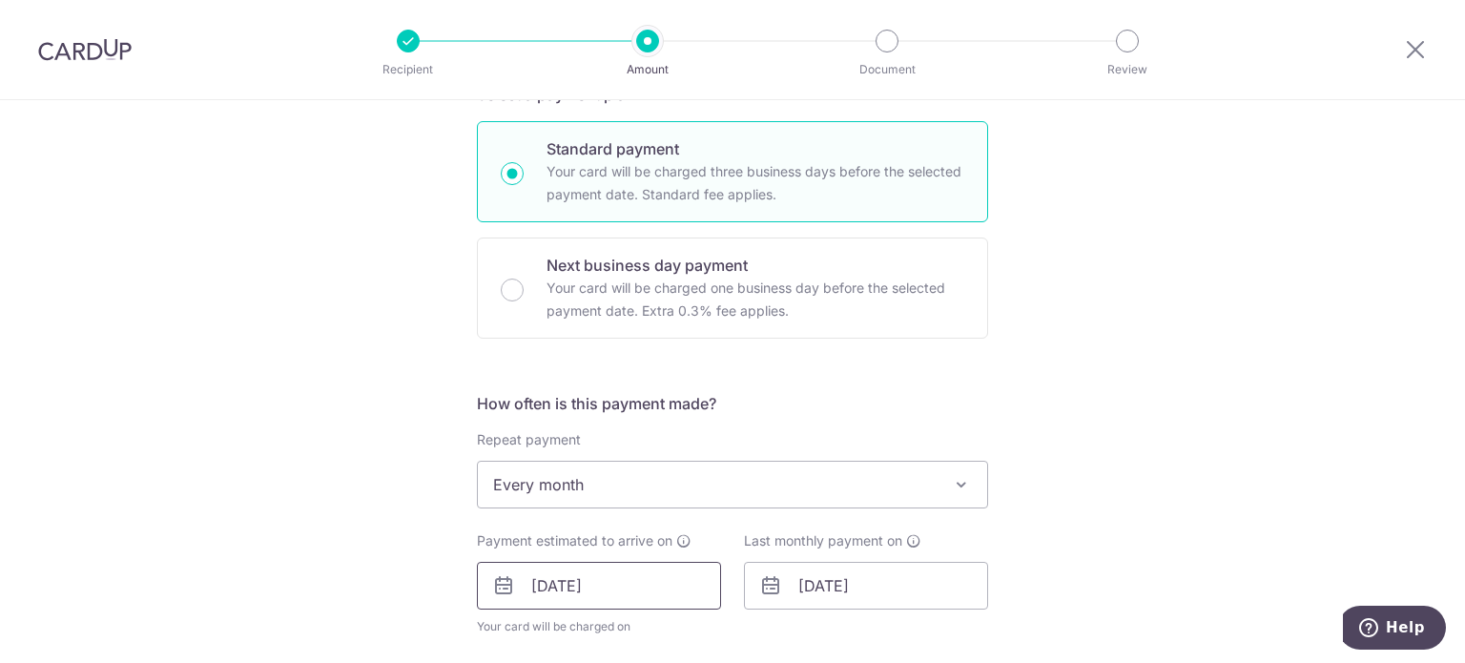
scroll to position [637, 0]
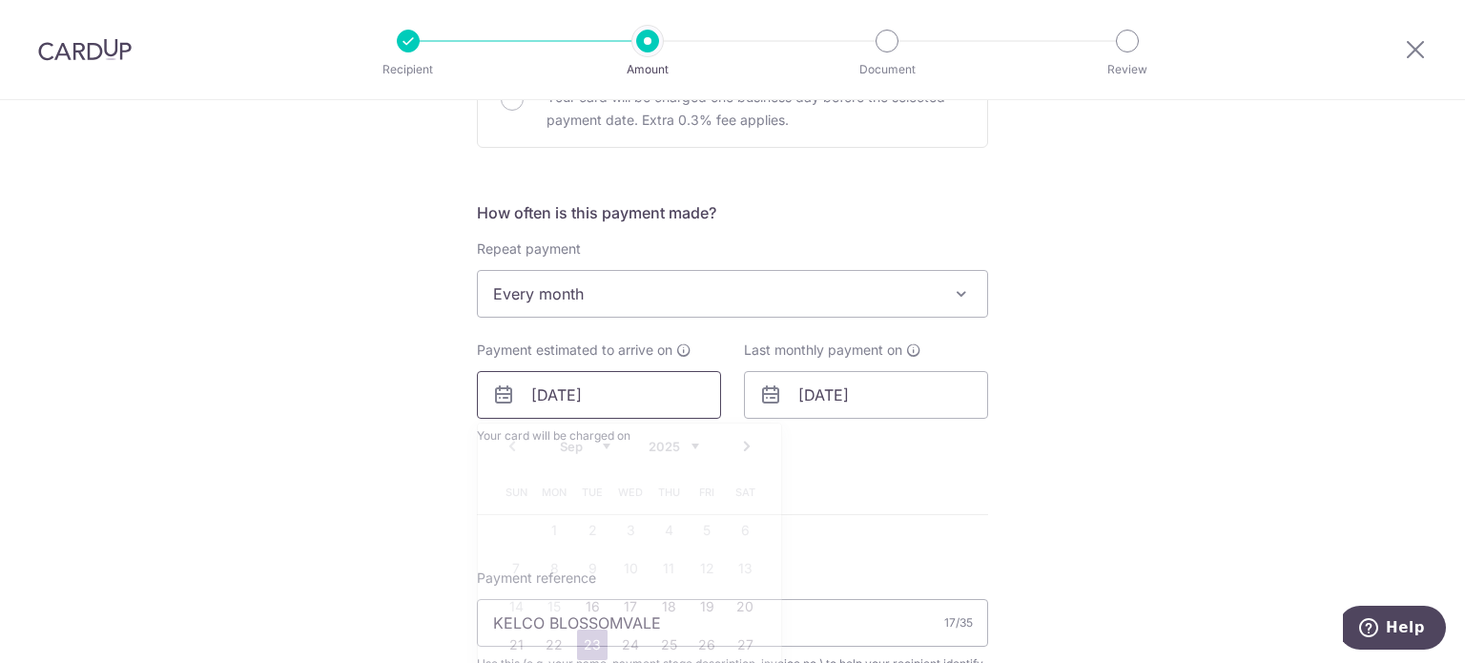
click at [653, 401] on input "23/09/2025" at bounding box center [599, 395] width 244 height 48
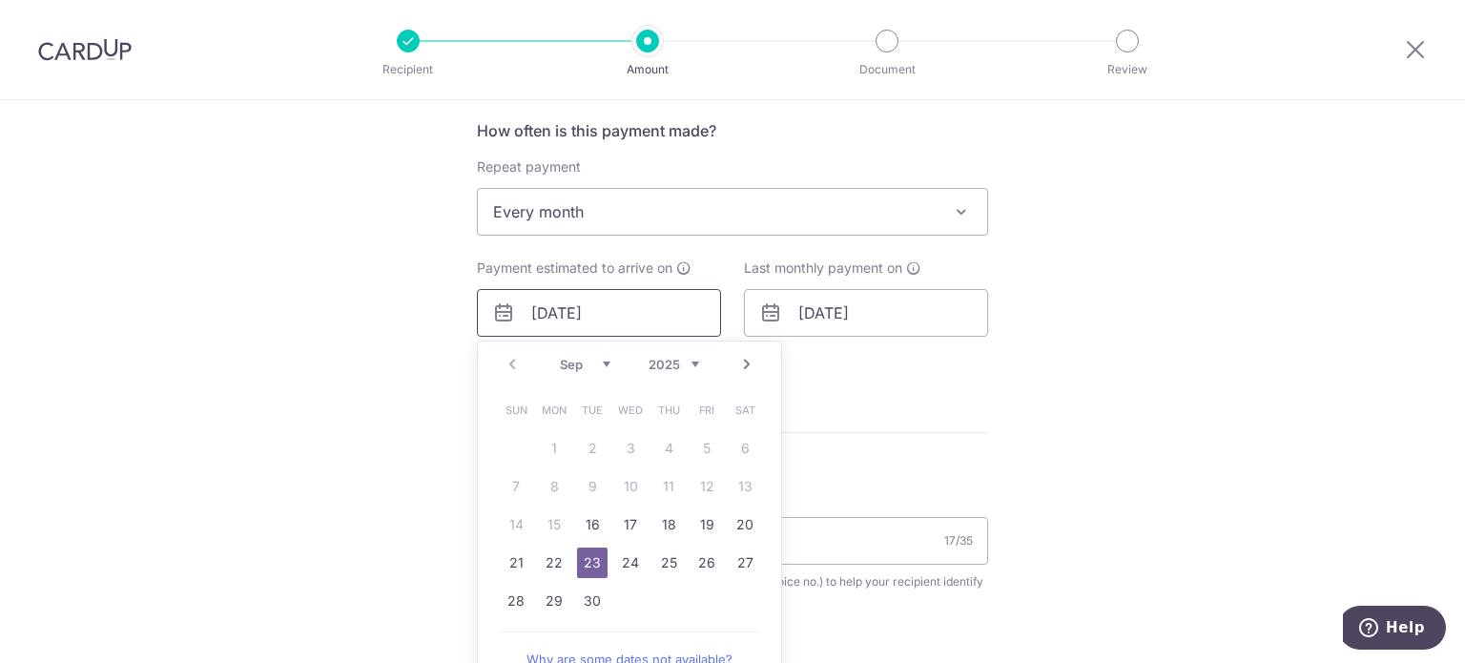
scroll to position [828, 0]
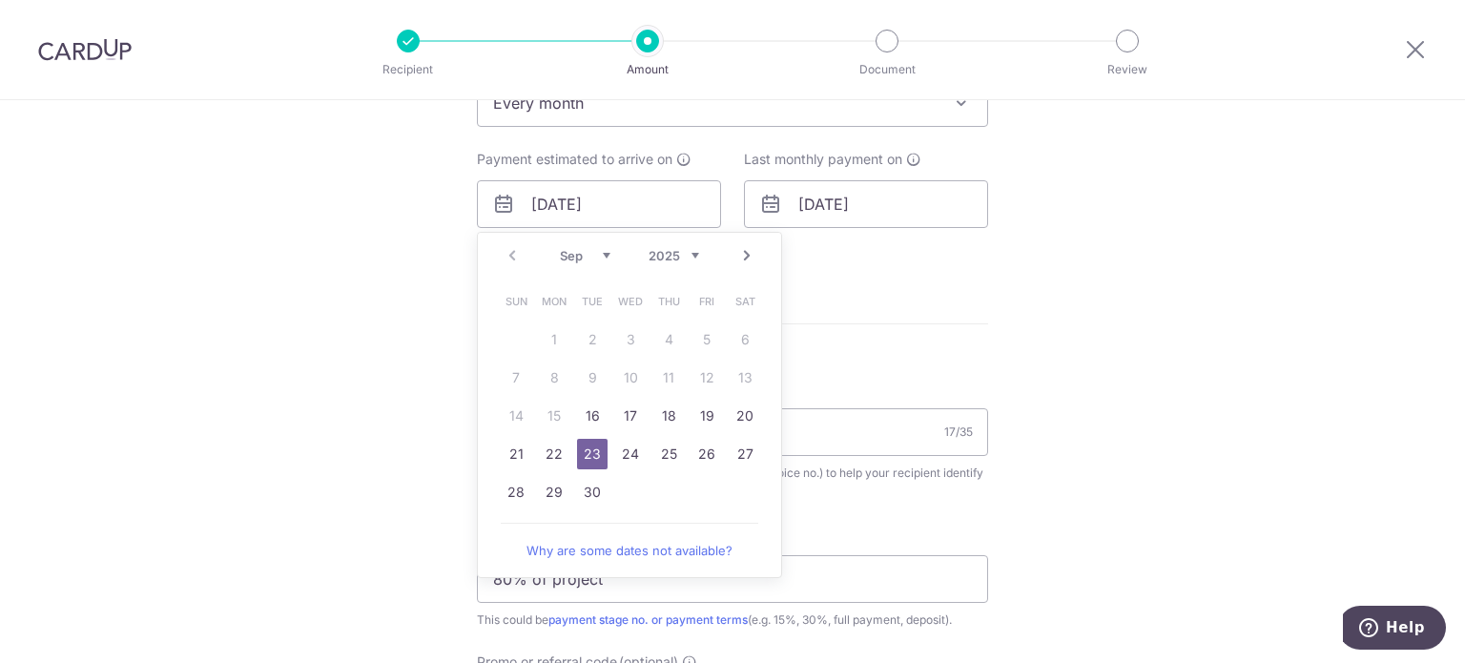
click at [738, 258] on link "Next" at bounding box center [747, 255] width 23 height 23
click at [635, 346] on link "1" at bounding box center [630, 339] width 31 height 31
type input "01/10/2025"
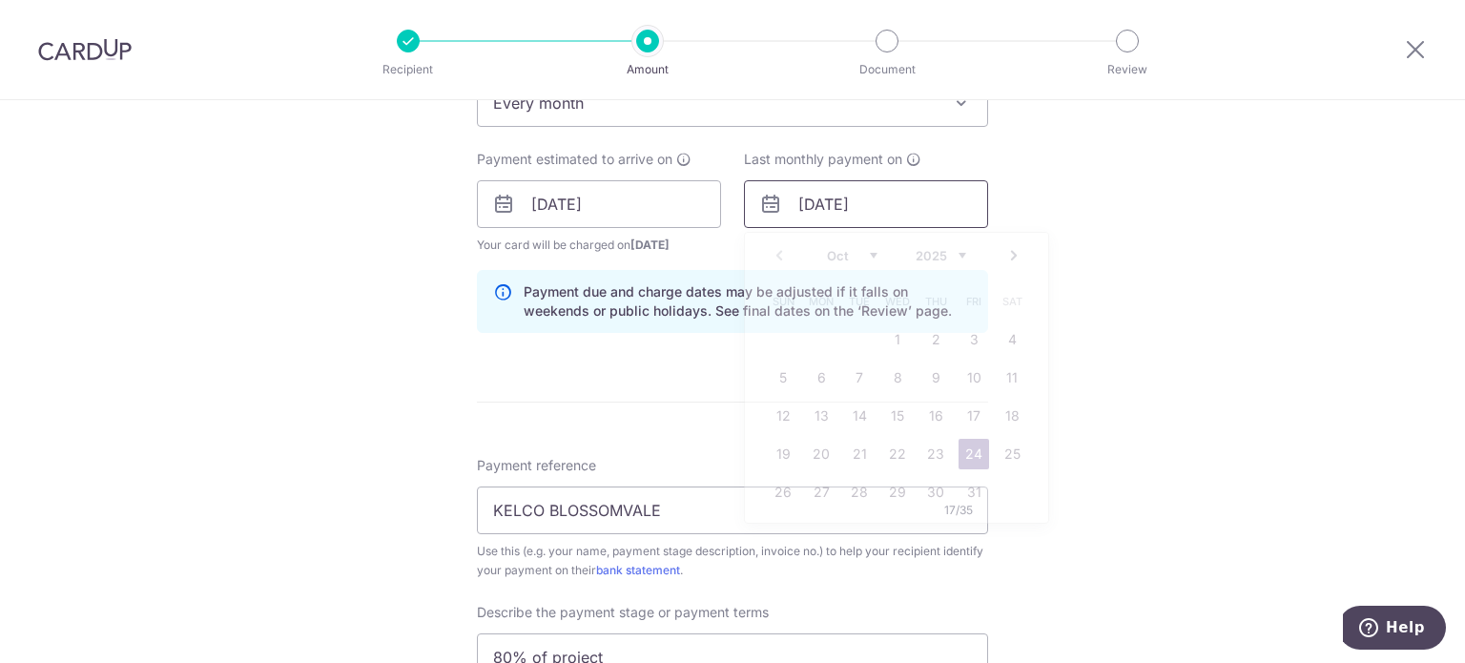
click at [845, 203] on input "24/10/2025" at bounding box center [866, 204] width 244 height 48
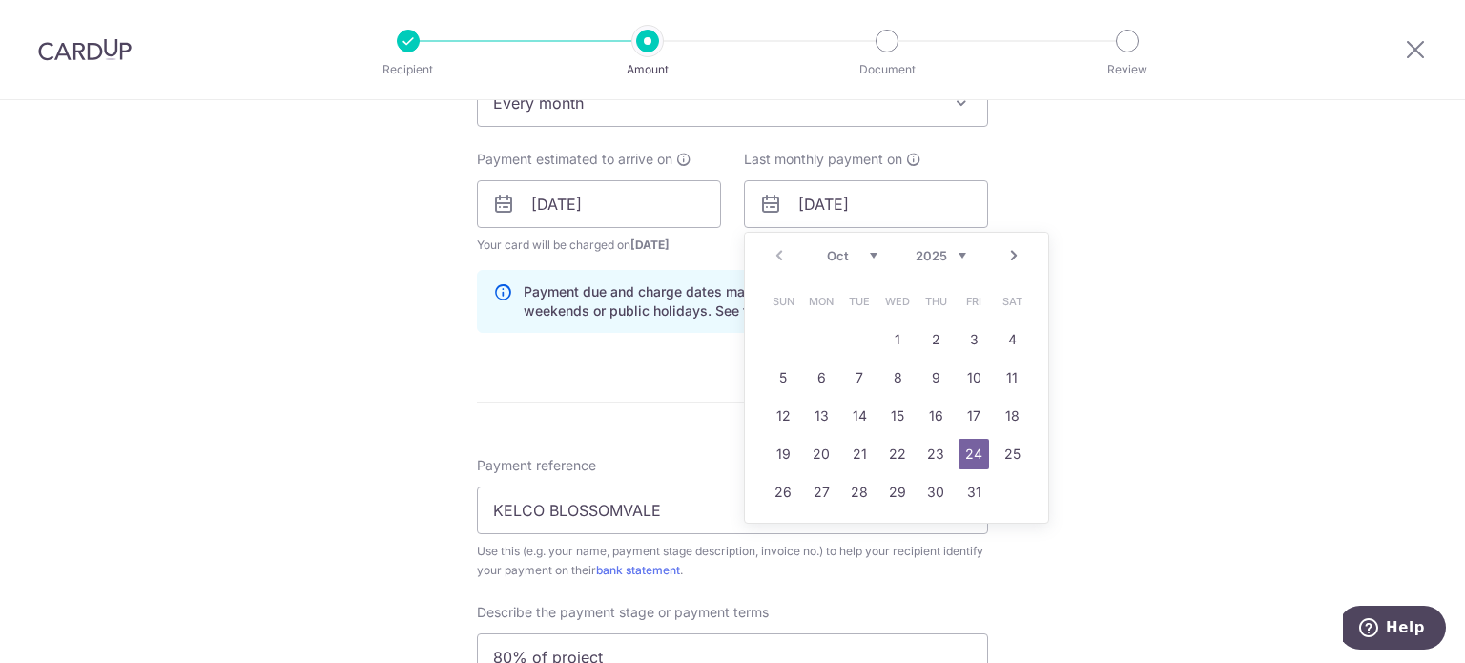
click at [1009, 262] on link "Next" at bounding box center [1014, 255] width 23 height 23
click at [810, 380] on link "3" at bounding box center [821, 378] width 31 height 31
type input "03/11/2025"
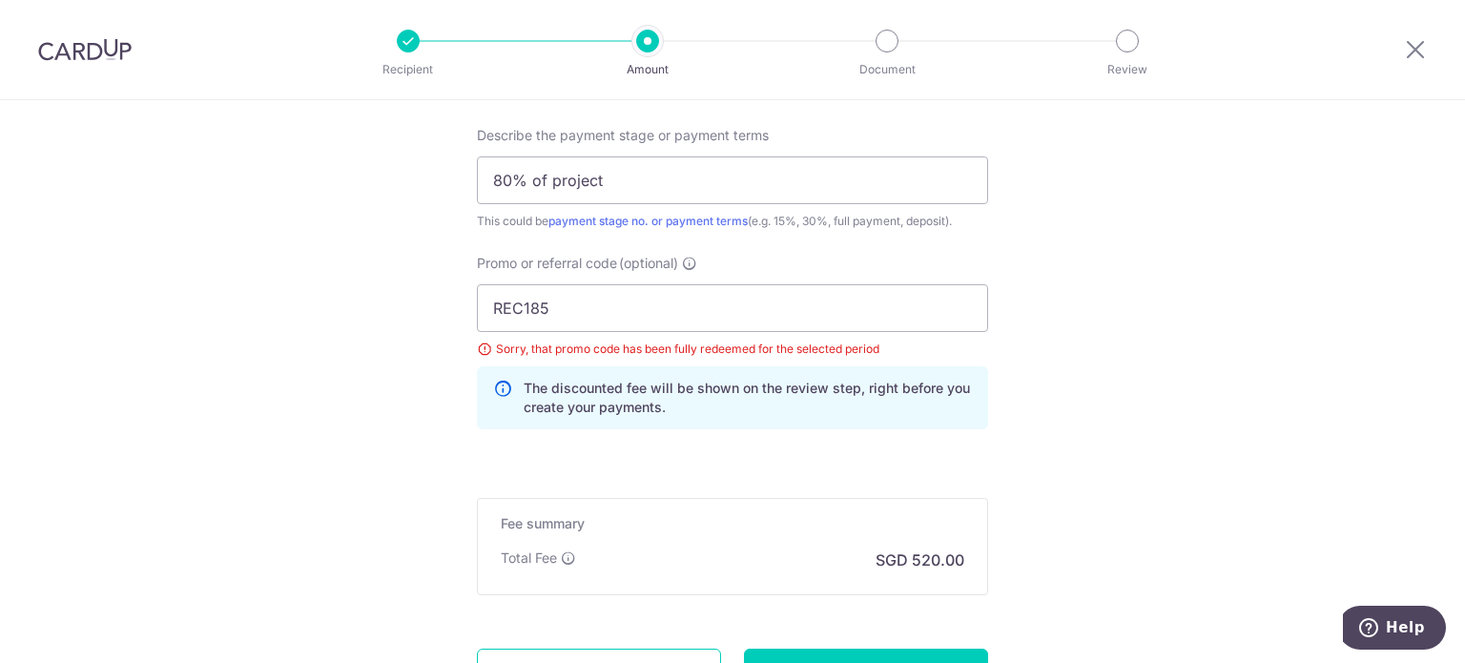
scroll to position [1478, 0]
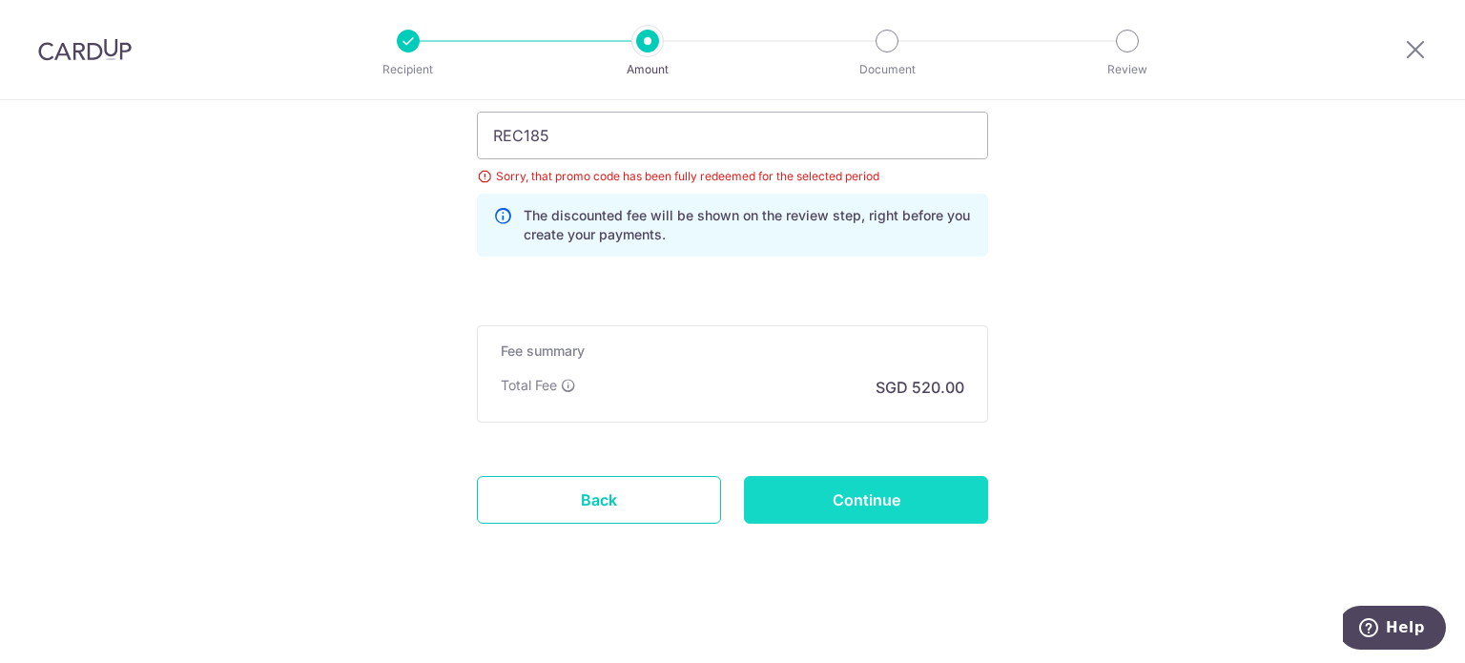
click at [840, 480] on input "Continue" at bounding box center [866, 500] width 244 height 48
type input "Update Schedule"
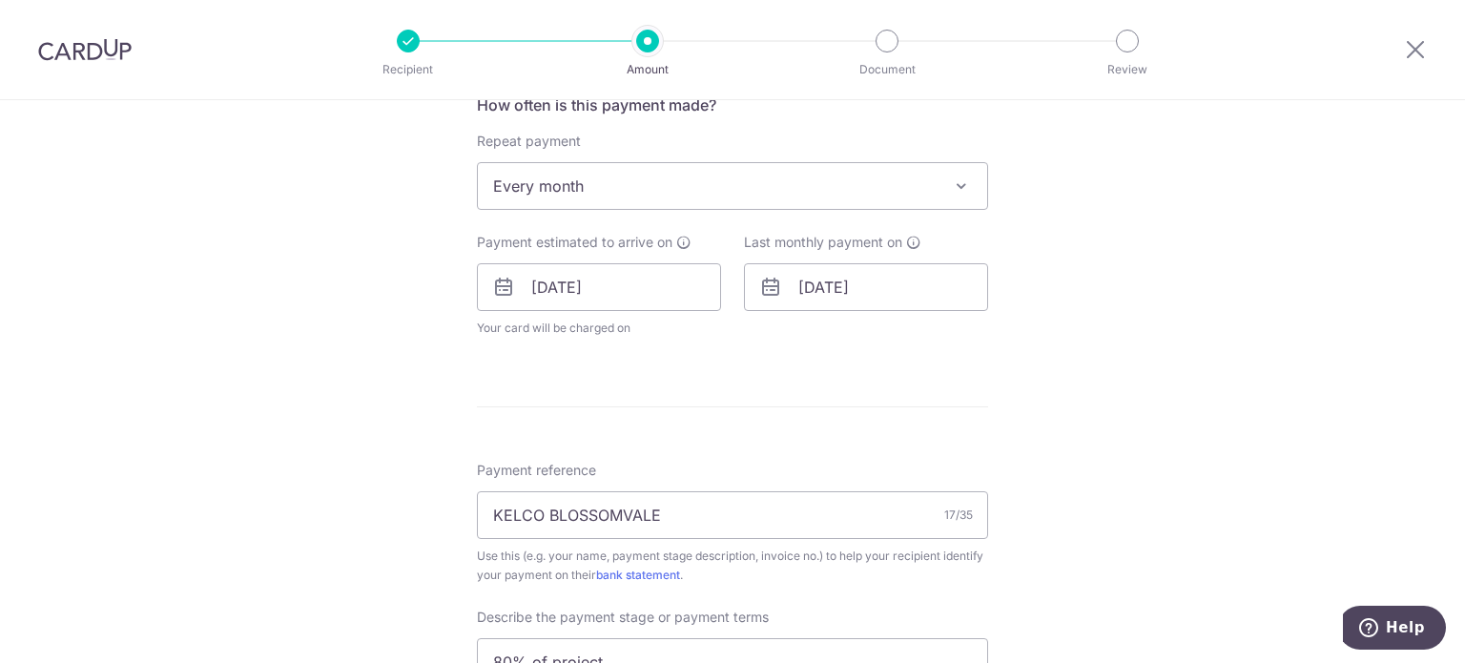
scroll to position [859, 0]
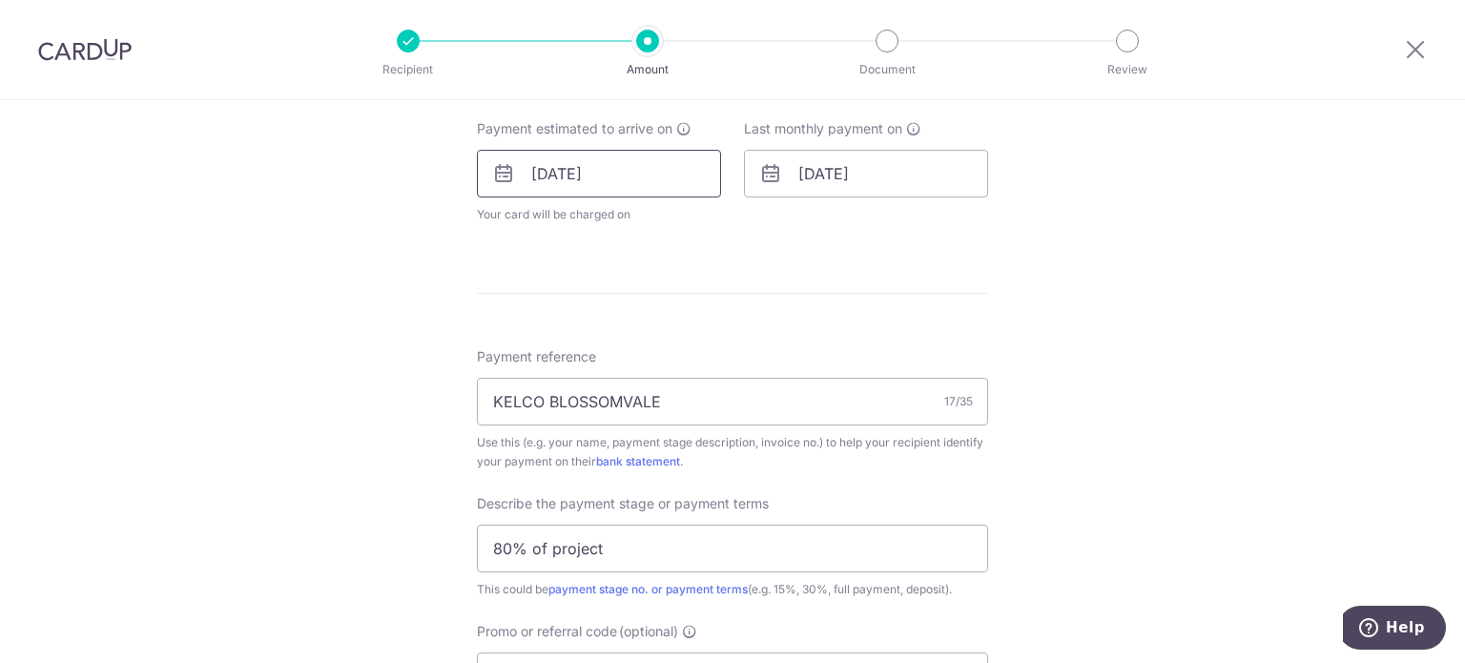
click at [649, 169] on input "01/10/2025" at bounding box center [599, 174] width 244 height 48
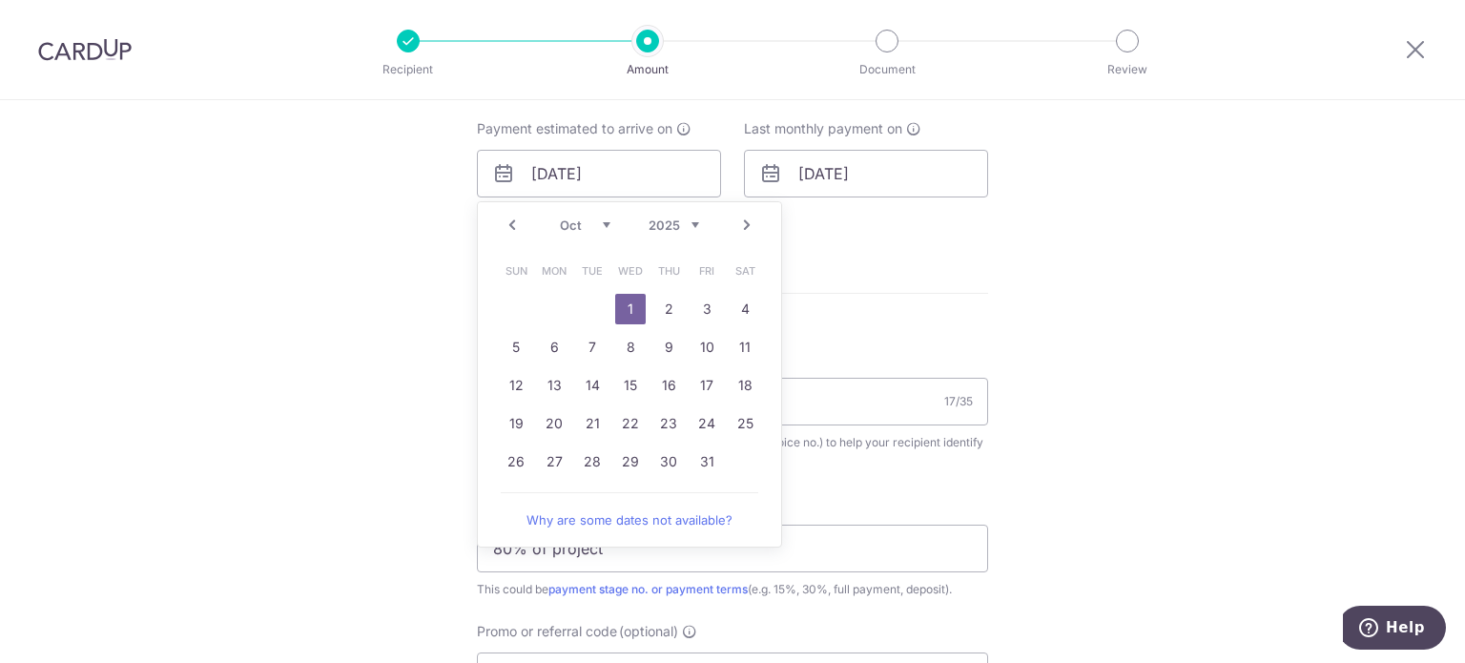
click at [509, 228] on link "Prev" at bounding box center [512, 225] width 23 height 23
click at [626, 389] on link "17" at bounding box center [630, 385] width 31 height 31
type input "[DATE]"
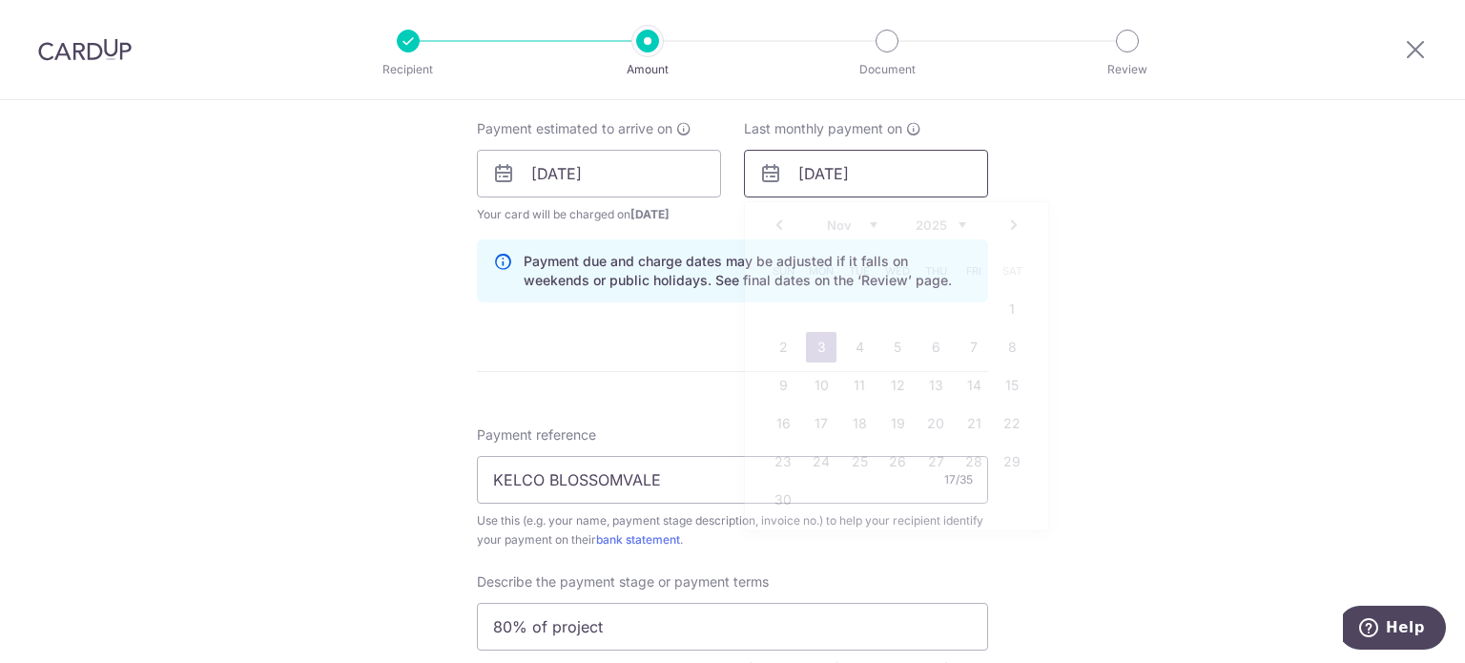
click at [826, 178] on input "03/11/2025" at bounding box center [866, 174] width 244 height 48
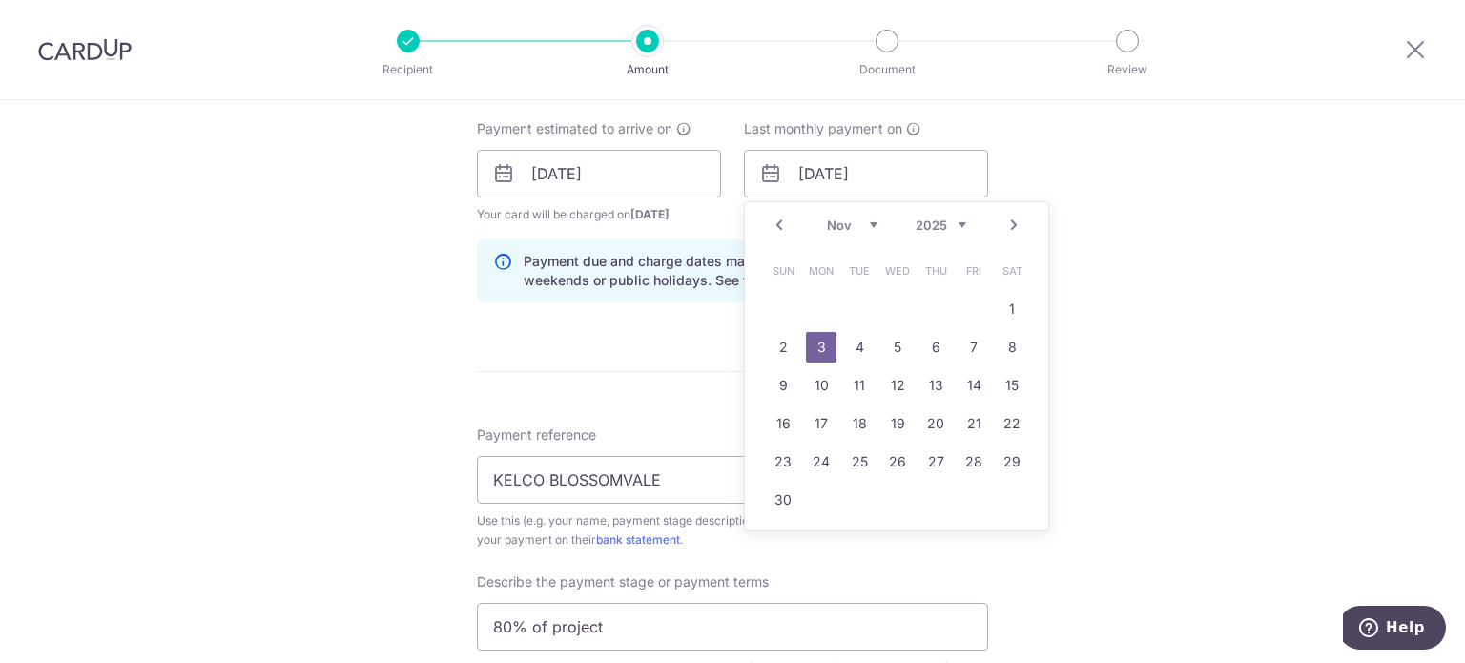
click at [841, 223] on select "Sep Oct Nov Dec" at bounding box center [852, 225] width 51 height 15
click at [809, 418] on link "20" at bounding box center [821, 423] width 31 height 31
type input "[DATE]"
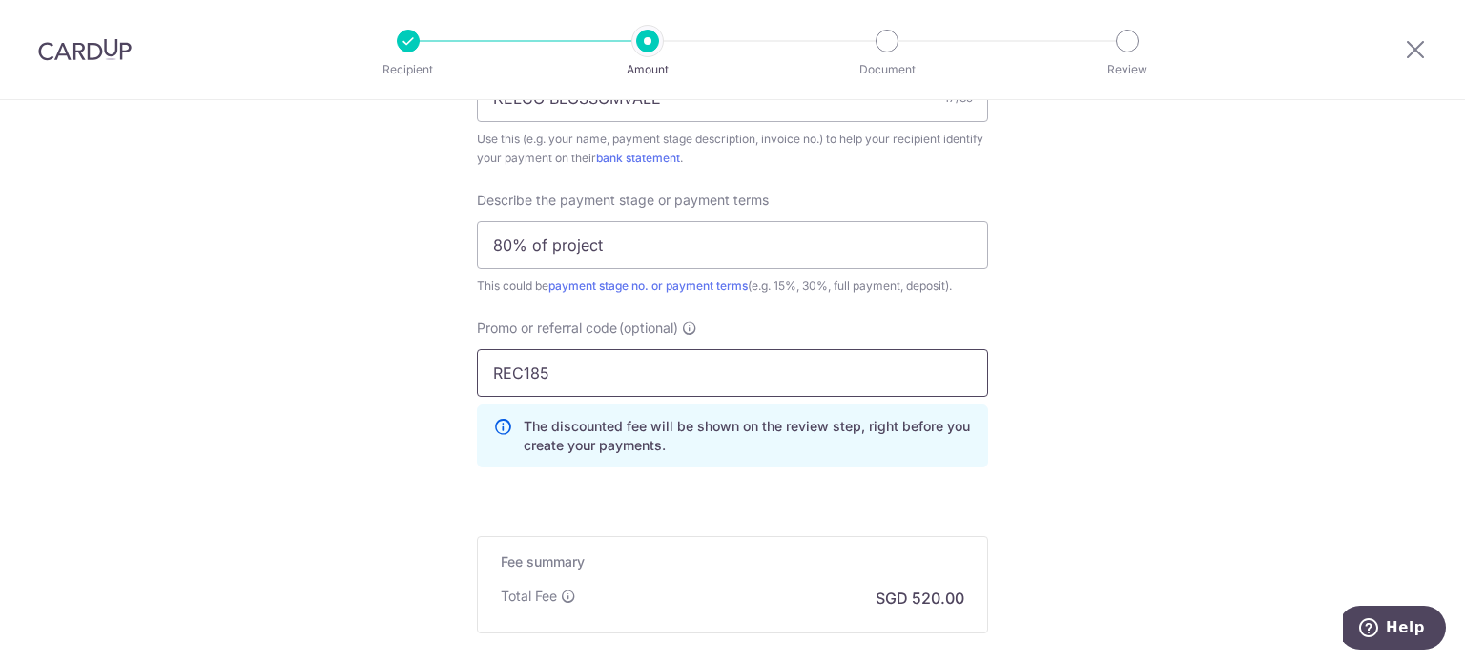
scroll to position [1451, 0]
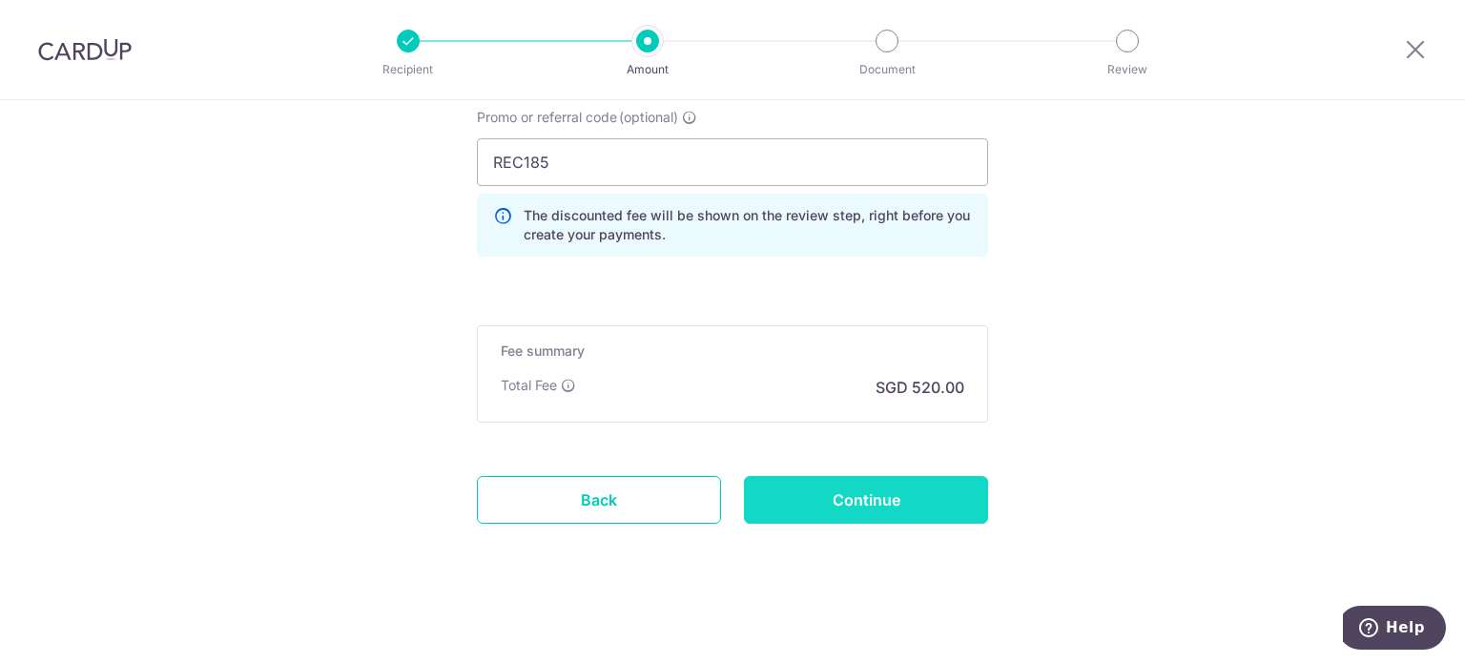
click at [863, 476] on input "Continue" at bounding box center [866, 500] width 244 height 48
type input "Update Schedule"
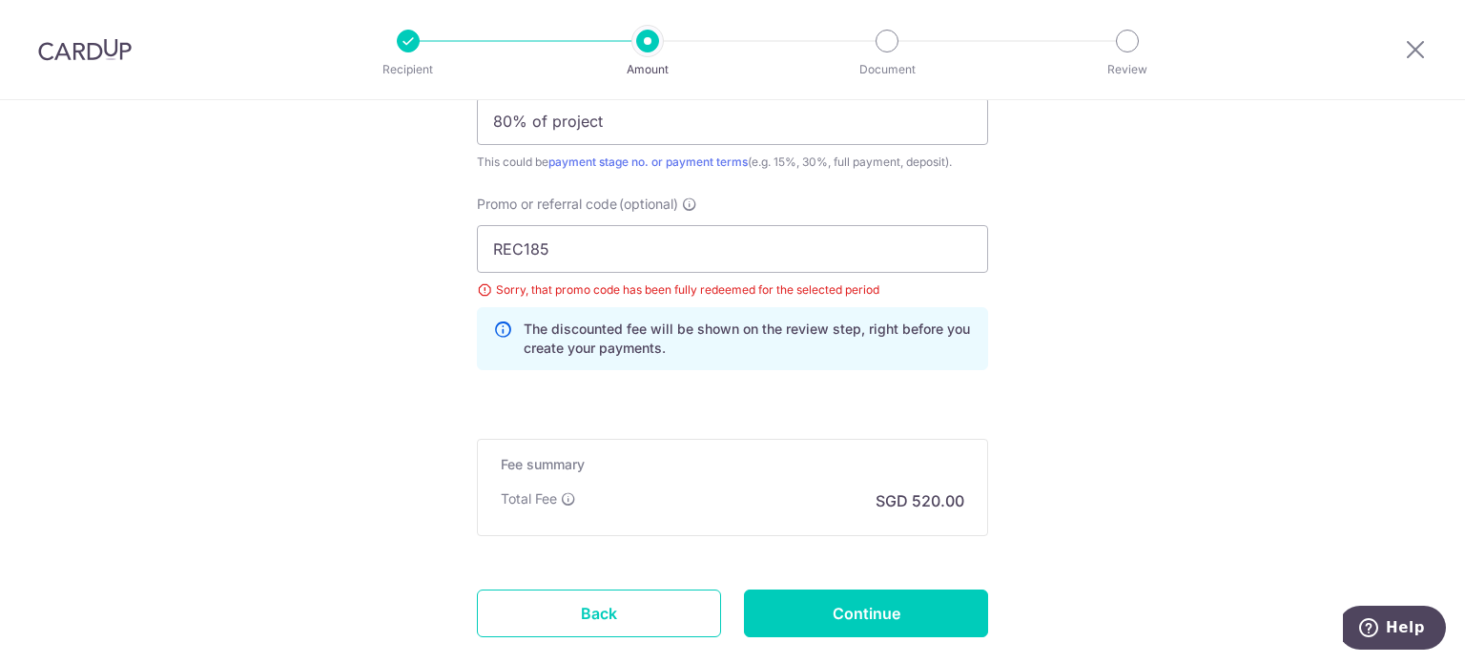
scroll to position [1240, 0]
